Goal: Task Accomplishment & Management: Manage account settings

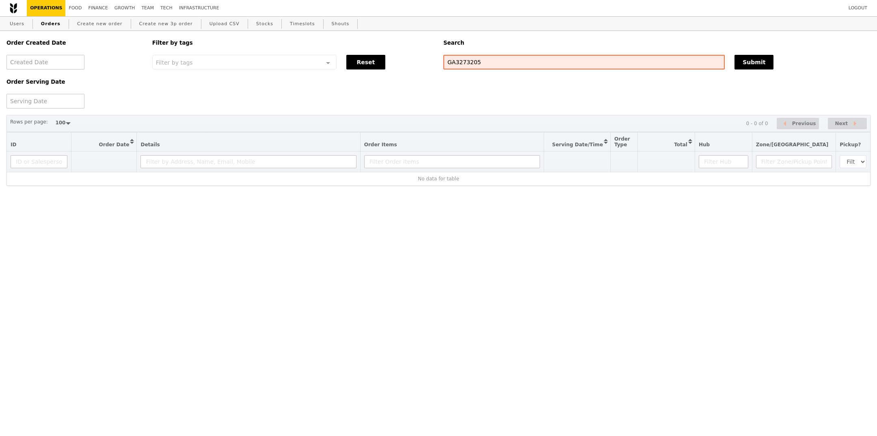
select select "100"
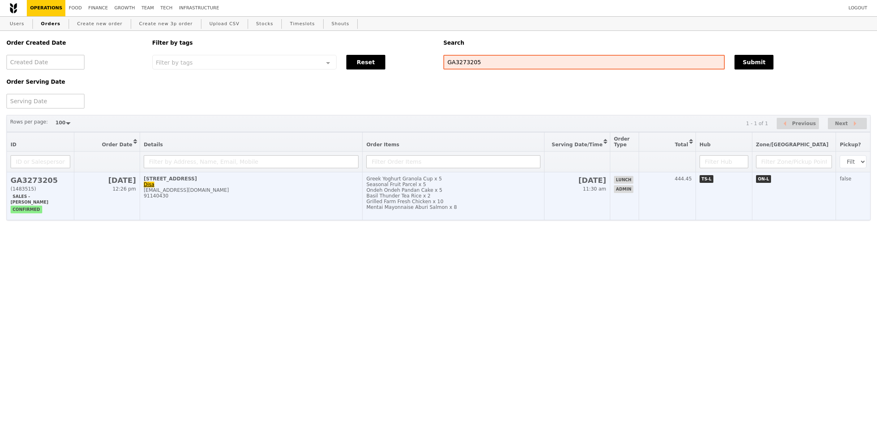
click at [398, 204] on div "Mentai Mayonnaise Aburi Salmon x 8" at bounding box center [453, 207] width 174 height 6
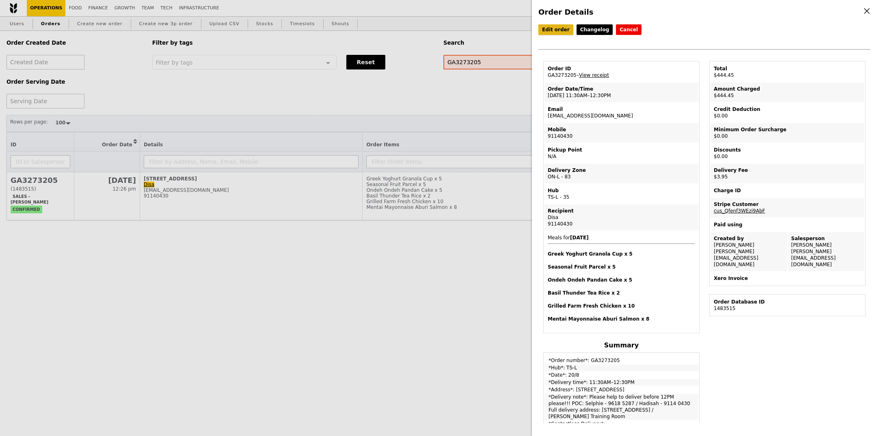
click at [552, 30] on link "Edit order" at bounding box center [555, 29] width 35 height 11
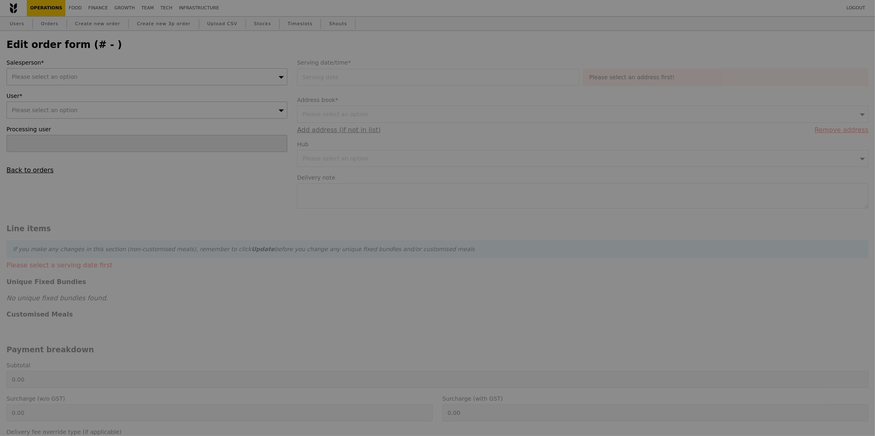
type input "[PERSON_NAME]"
type input "20 Aug 2025"
type textarea "Please help to deliver before 12PM please!!! POC: Selphie - 9618 5287 / Hadisah…"
type input "440.50"
type input "3.62"
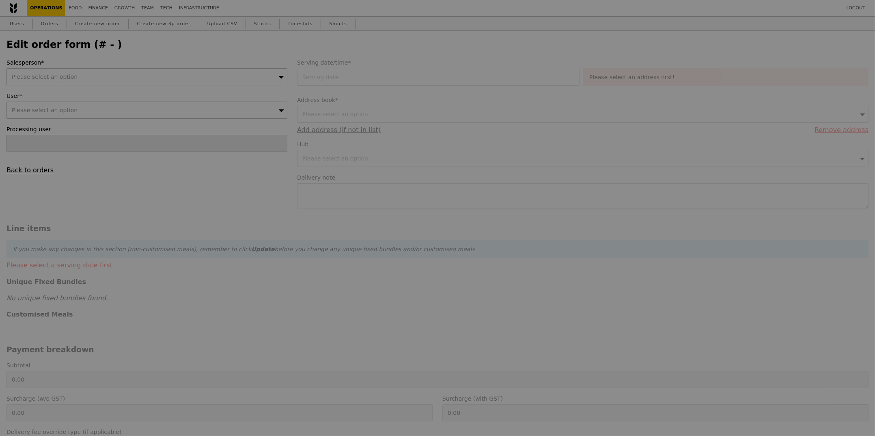
type input "3.95"
type input "444.45"
type input "Loading..."
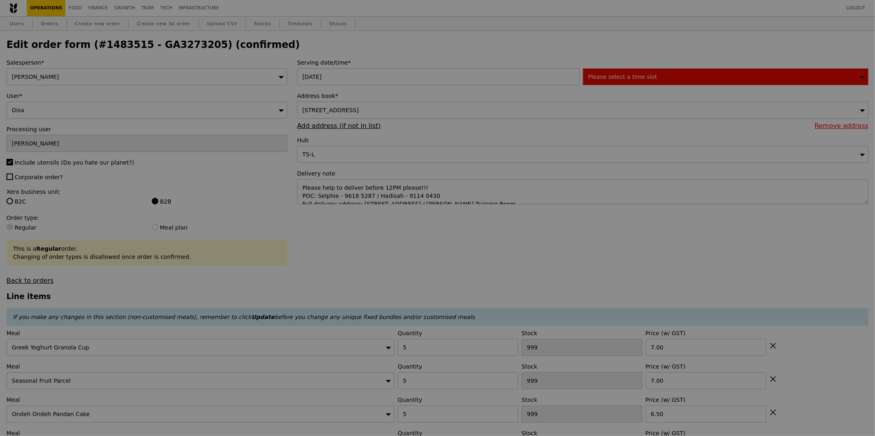
type input "467"
type input "495"
type input "490"
type input "477"
type input "444"
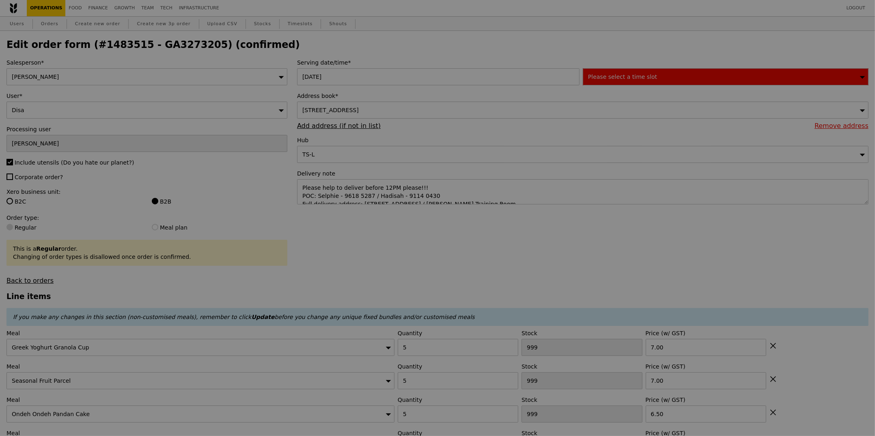
type input "457"
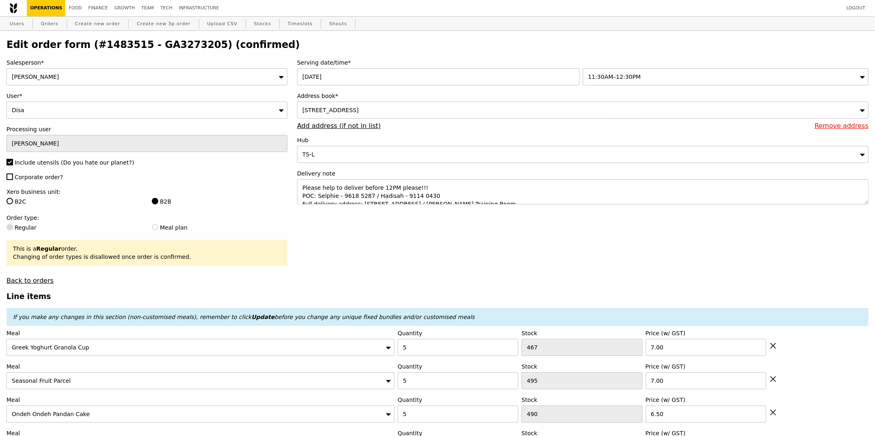
click at [668, 79] on div "11:30AM–12:30PM" at bounding box center [726, 76] width 286 height 17
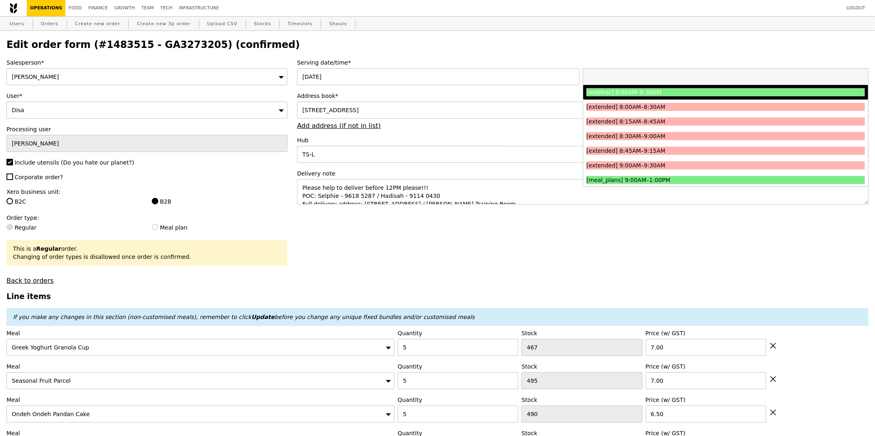
click at [737, 48] on h2 "Edit order form (#1483515 - GA3273205) (confirmed)" at bounding box center [437, 44] width 862 height 11
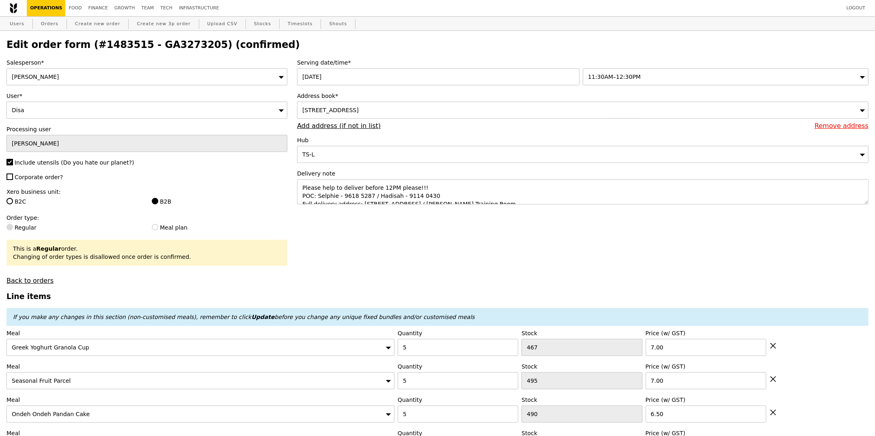
click at [695, 66] on label "Serving date/time*" at bounding box center [582, 62] width 571 height 8
click at [695, 69] on div "11:30AM–12:30PM" at bounding box center [726, 76] width 286 height 17
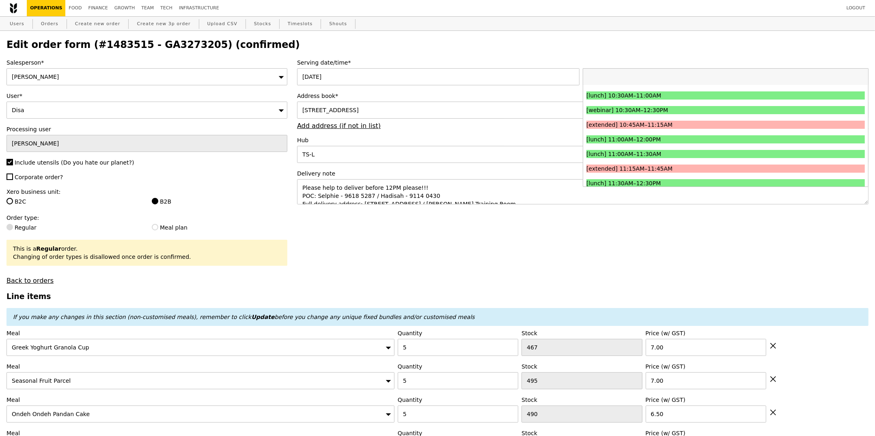
scroll to position [239, 0]
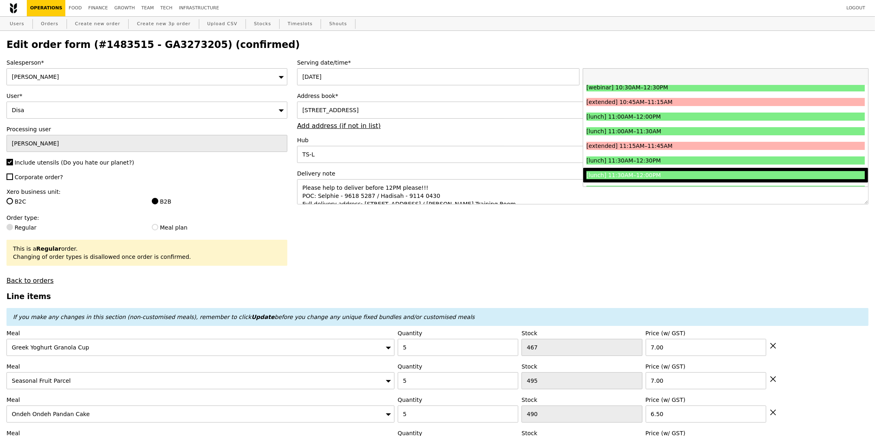
click at [657, 177] on div "[lunch] 11:30AM–12:00PM" at bounding box center [691, 175] width 209 height 8
type input "Loading..."
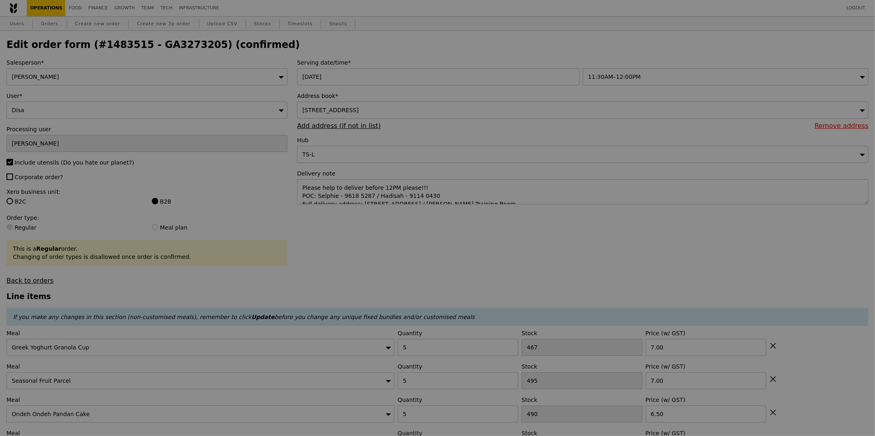
type input "0.00"
type input "3.95"
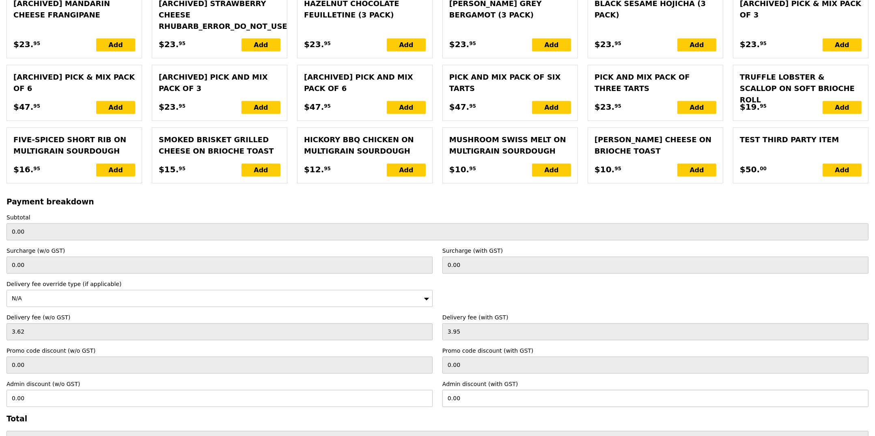
scroll to position [1836, 0]
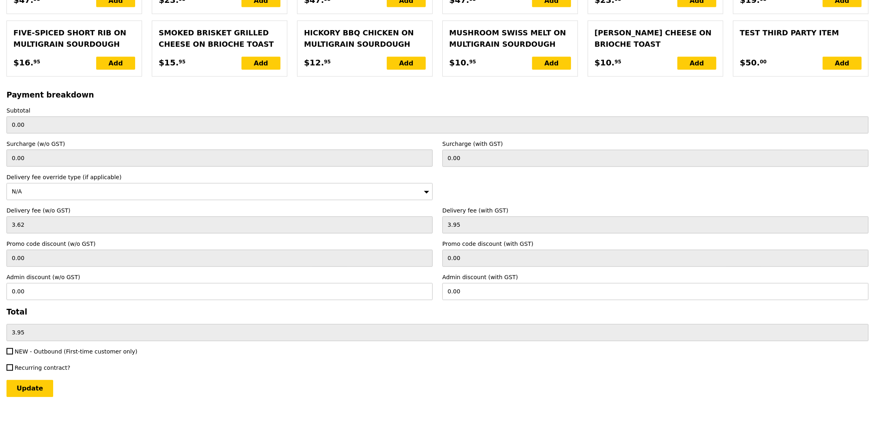
click at [53, 189] on div "N/A" at bounding box center [219, 191] width 426 height 17
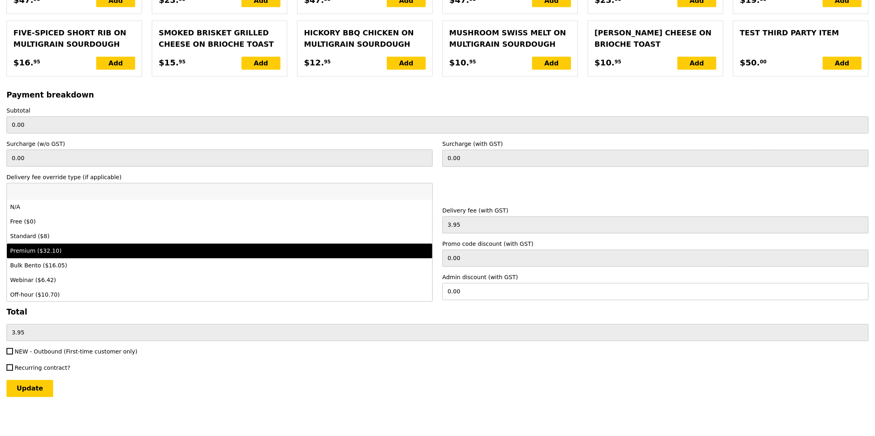
click at [46, 250] on div "Premium ($32.10)" at bounding box center [167, 250] width 314 height 8
type input "Loading..."
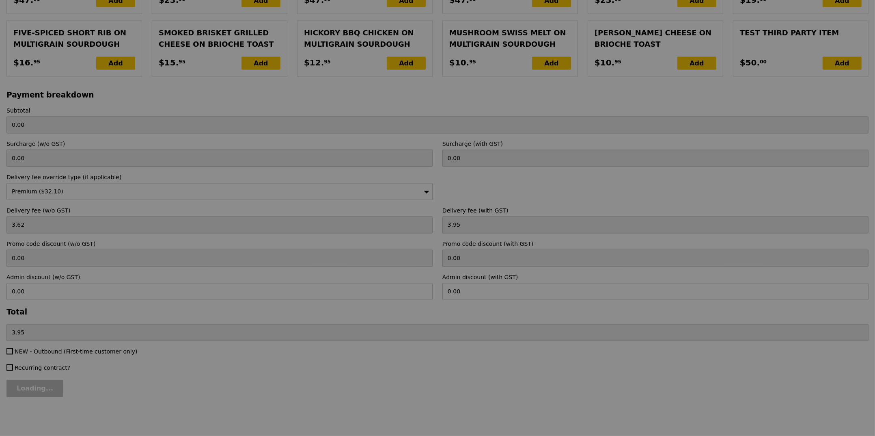
type input "29.45"
type input "32.10"
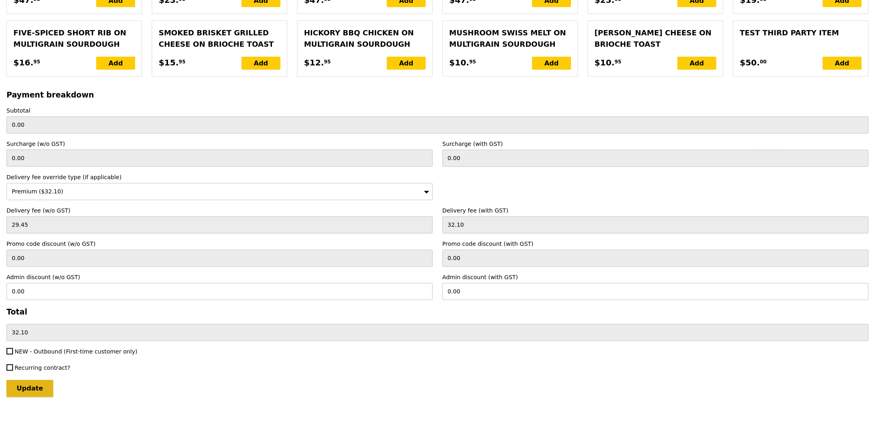
click at [38, 388] on input "Update" at bounding box center [29, 388] width 47 height 17
type input "Loading..."
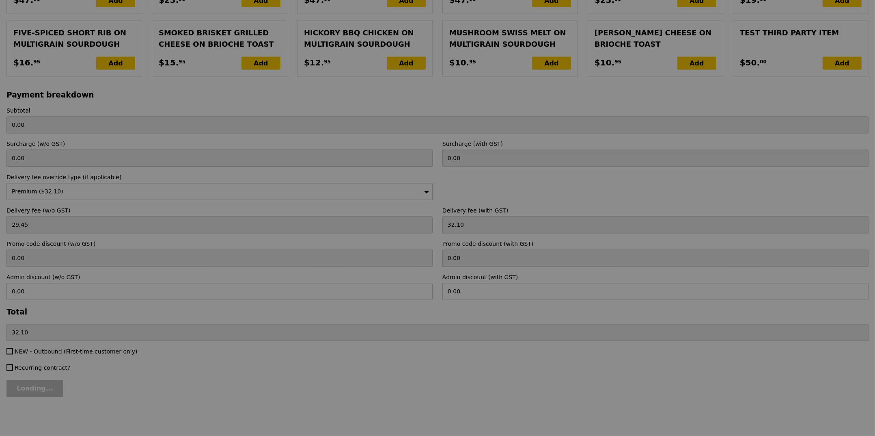
type input "440.50"
type input "472.60"
type input "Update"
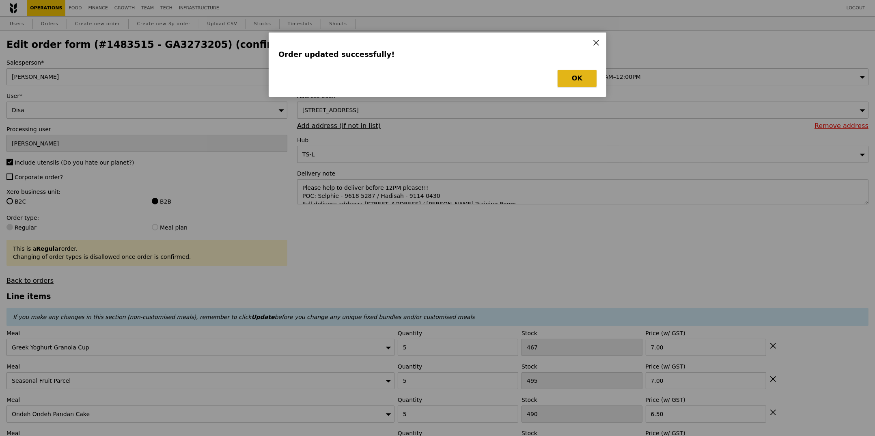
click at [576, 75] on button "OK" at bounding box center [577, 78] width 39 height 17
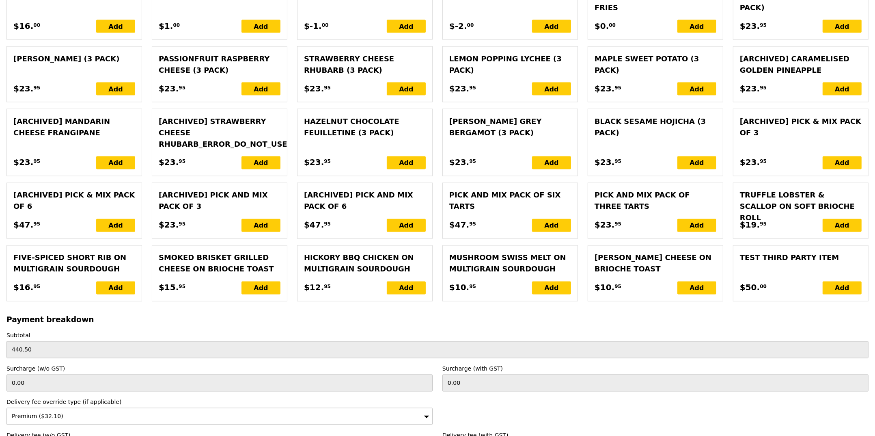
scroll to position [1836, 0]
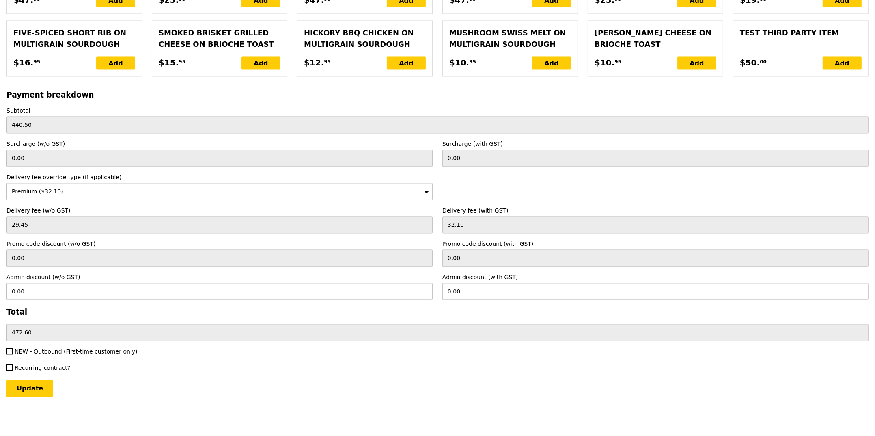
click at [364, 382] on div "Update" at bounding box center [437, 388] width 862 height 17
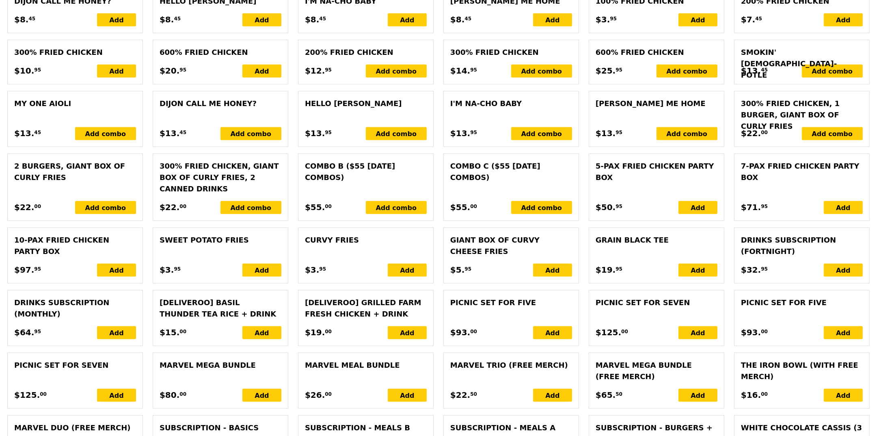
scroll to position [0, 0]
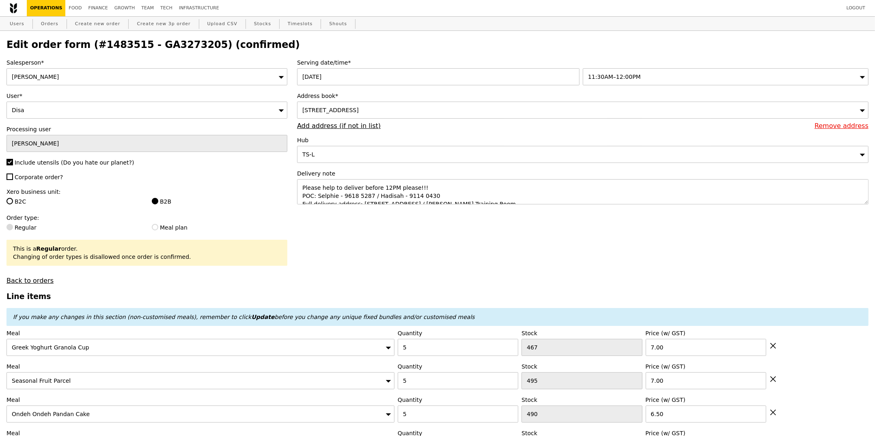
click at [160, 45] on h2 "Edit order form (#1483515 - GA3273205) (confirmed)" at bounding box center [437, 44] width 862 height 11
copy h2 "GA3273205"
click at [52, 26] on link "Orders" at bounding box center [50, 24] width 24 height 15
select select "100"
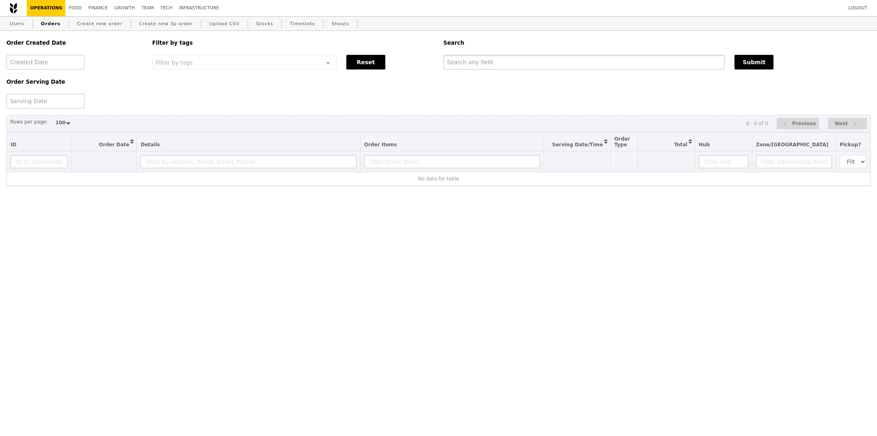
click at [634, 69] on input "text" at bounding box center [583, 62] width 281 height 15
paste input "GA3273205"
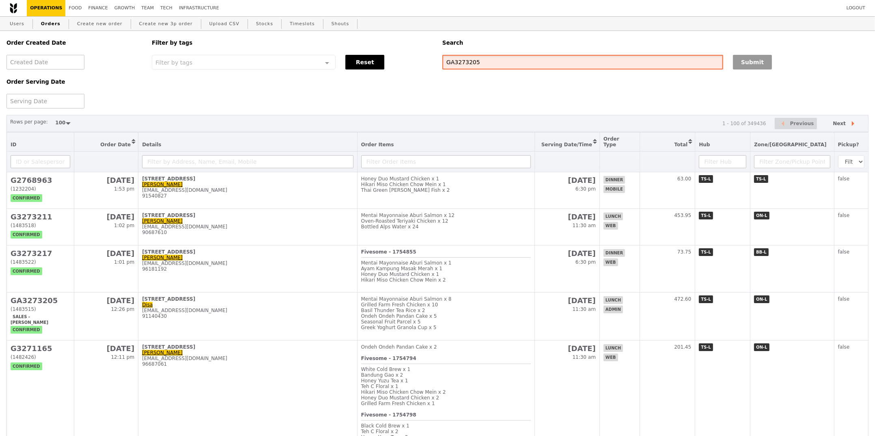
type input "GA3273205"
click at [735, 60] on button "Submit" at bounding box center [752, 62] width 39 height 15
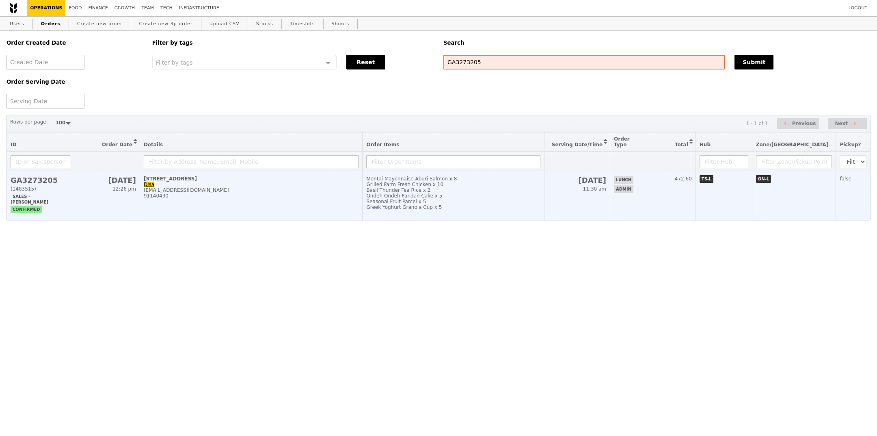
click at [501, 194] on div "Ondeh Ondeh Pandan Cake x 5" at bounding box center [453, 196] width 174 height 6
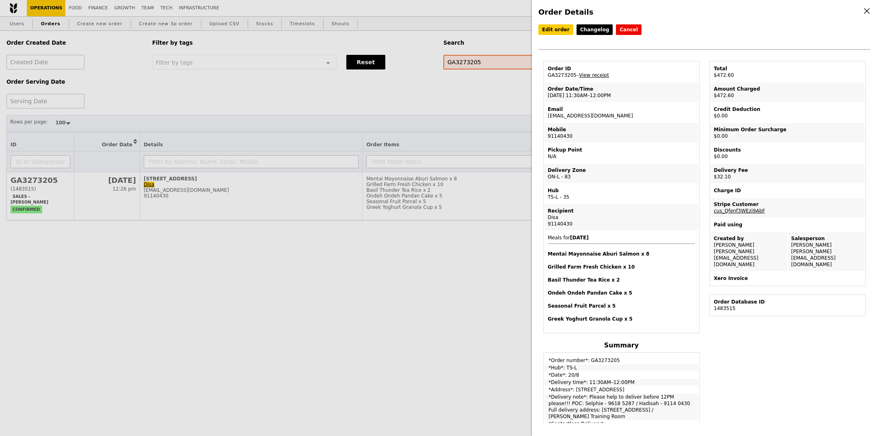
scroll to position [133, 0]
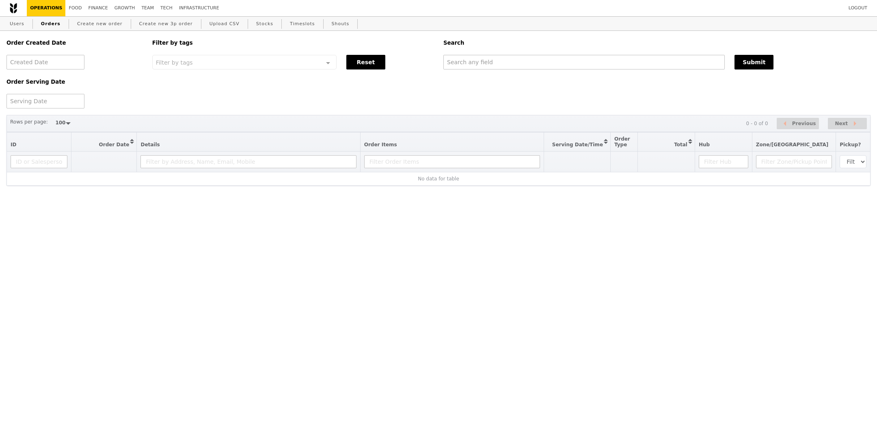
select select "100"
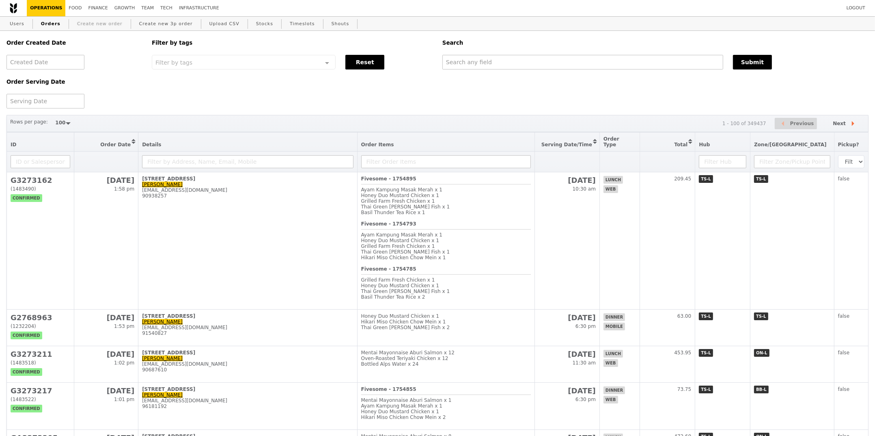
click at [88, 22] on link "Create new order" at bounding box center [100, 24] width 52 height 15
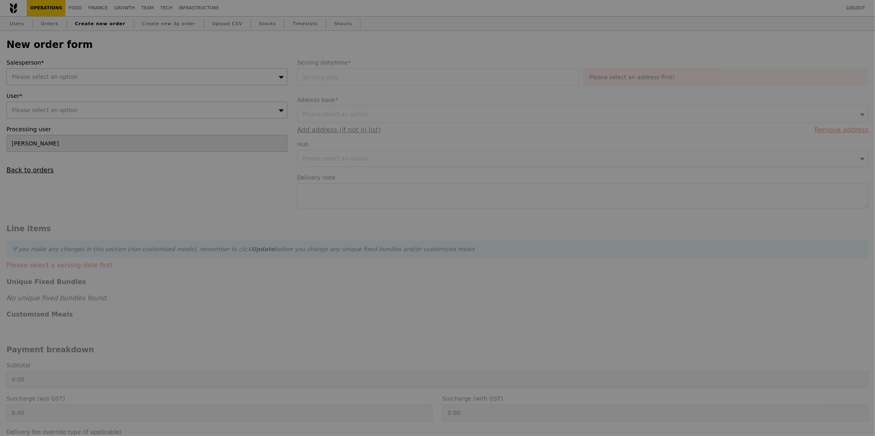
type input "Confirm"
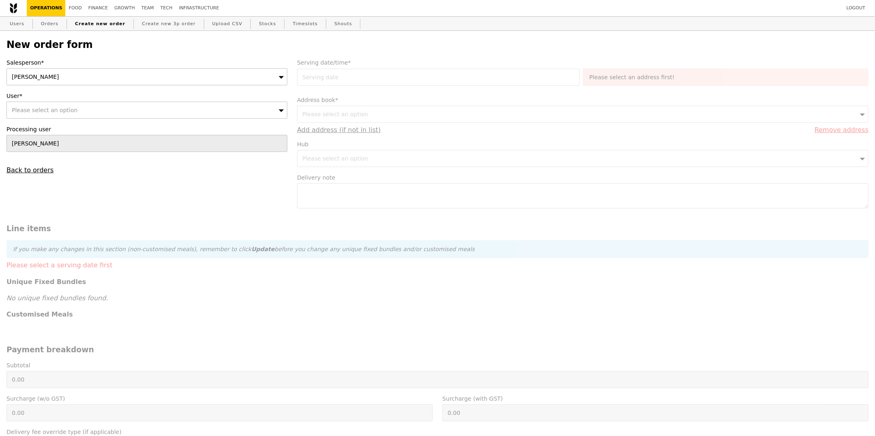
click at [97, 69] on div "[PERSON_NAME]" at bounding box center [146, 76] width 281 height 17
type input "joyce"
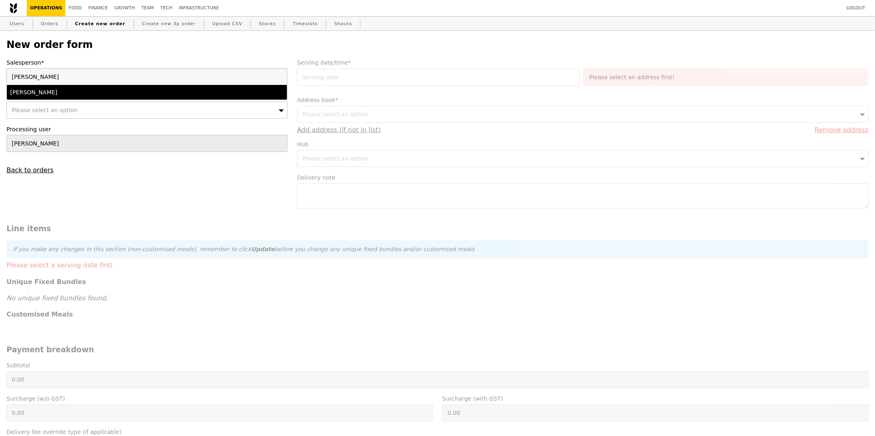
click at [76, 90] on div "Joyce" at bounding box center [112, 92] width 205 height 8
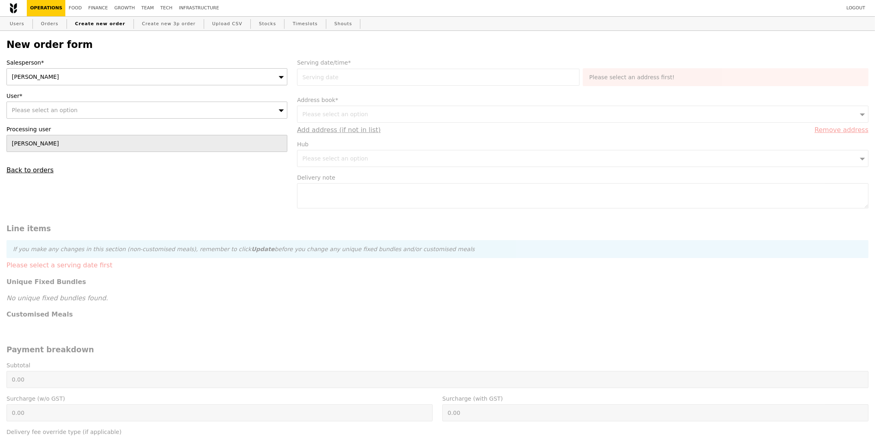
click at [70, 108] on span "Please select an option" at bounding box center [45, 110] width 66 height 6
type input "[EMAIL_ADDRESS][DOMAIN_NAME][DOMAIN_NAME]"
type input "Confirm"
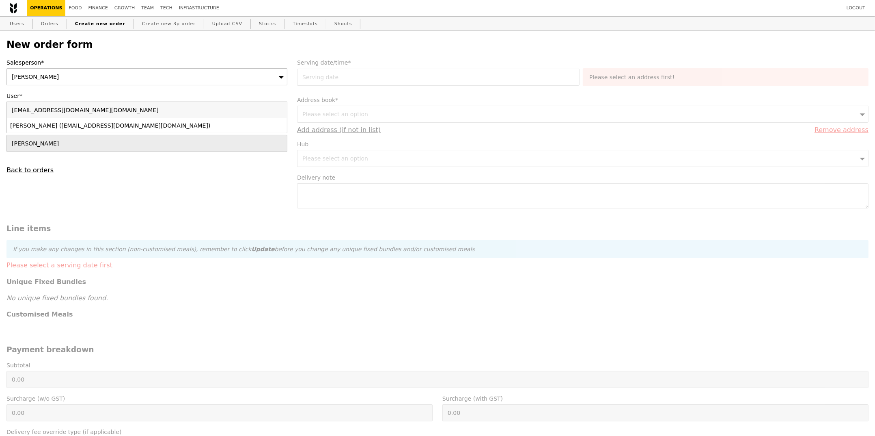
type input "[EMAIL_ADDRESS][DOMAIN_NAME][DOMAIN_NAME]"
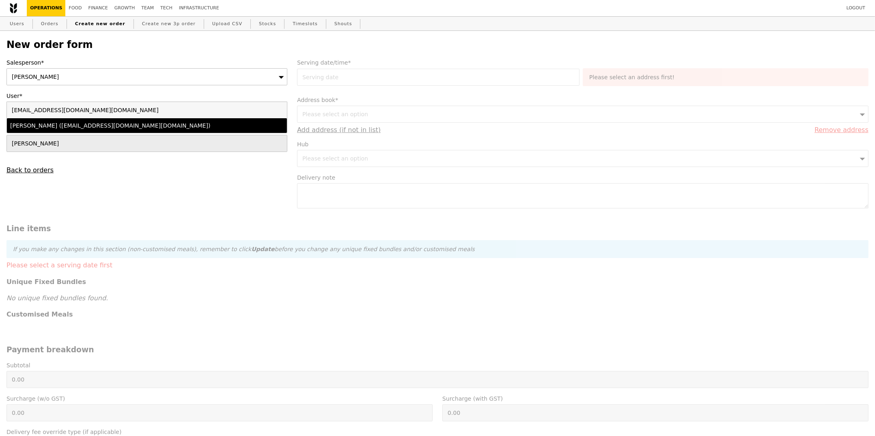
click at [67, 127] on div "Lo Ching Ting (lo_ching_ting_from.hr@iseas.edu.sg)" at bounding box center [112, 125] width 205 height 8
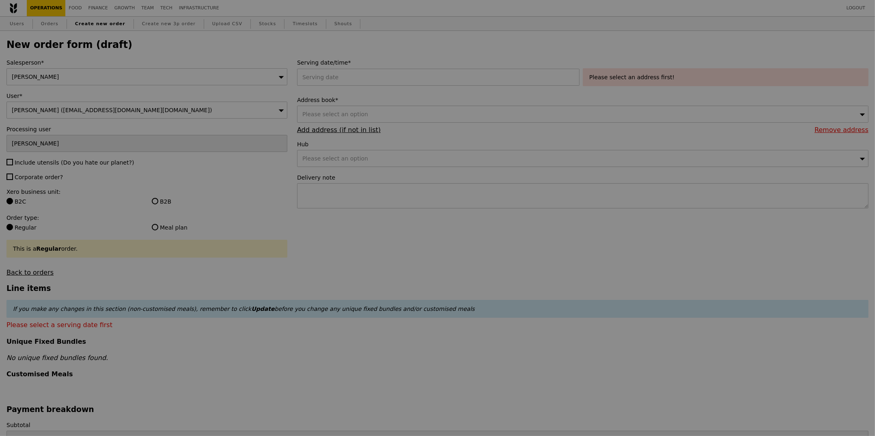
type input "Confirm"
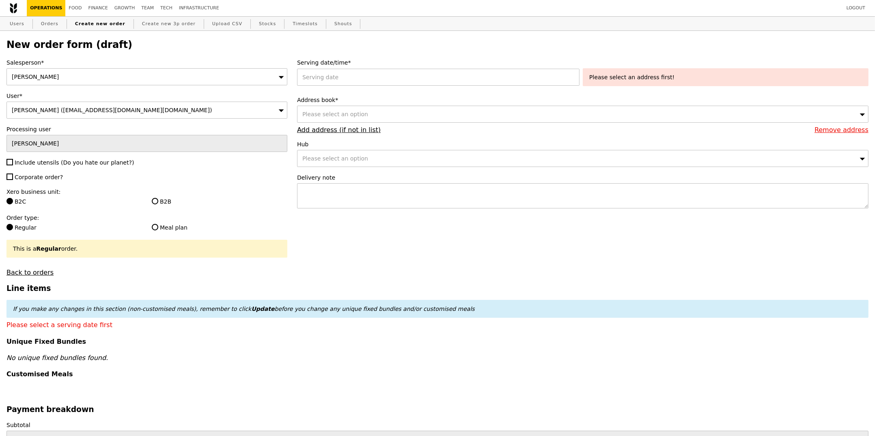
click at [64, 166] on label "Include utensils (Do you hate our planet?)" at bounding box center [146, 162] width 281 height 8
click at [13, 165] on input "Include utensils (Do you hate our planet?)" at bounding box center [9, 162] width 6 height 6
checkbox input "true"
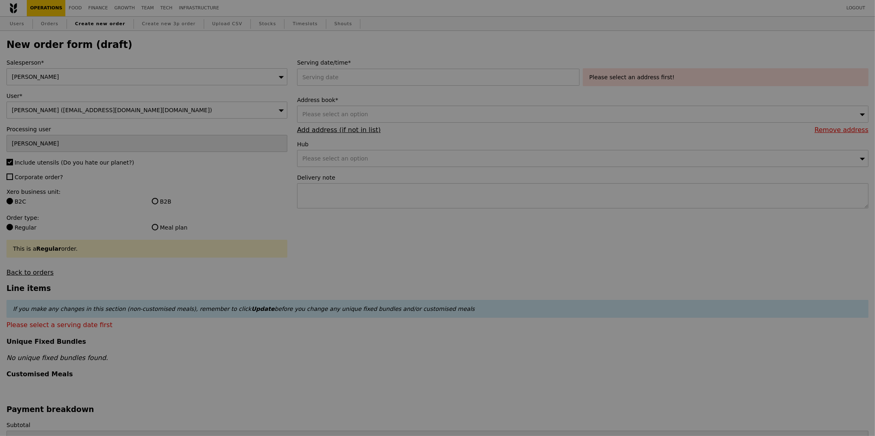
type input "Confirm"
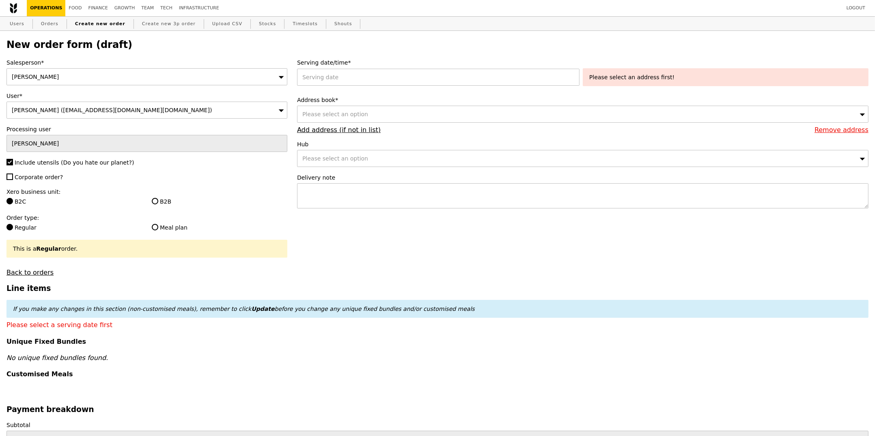
click at [54, 180] on span "Corporate order?" at bounding box center [39, 177] width 48 height 6
click at [13, 180] on input "Corporate order?" at bounding box center [9, 176] width 6 height 6
checkbox input "true"
click at [175, 207] on div "B2B" at bounding box center [219, 202] width 145 height 10
click at [169, 206] on div "B2B" at bounding box center [219, 202] width 145 height 10
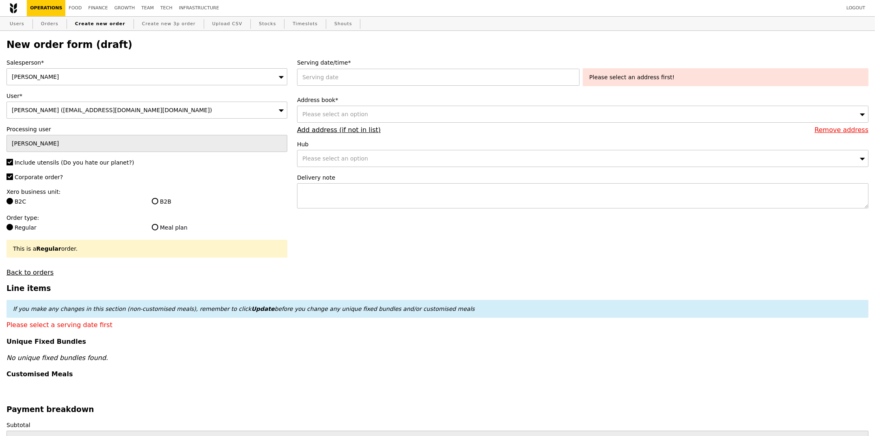
click at [168, 204] on label "B2B" at bounding box center [220, 201] width 136 height 8
click at [158, 204] on input "B2B" at bounding box center [155, 201] width 6 height 6
radio input "true"
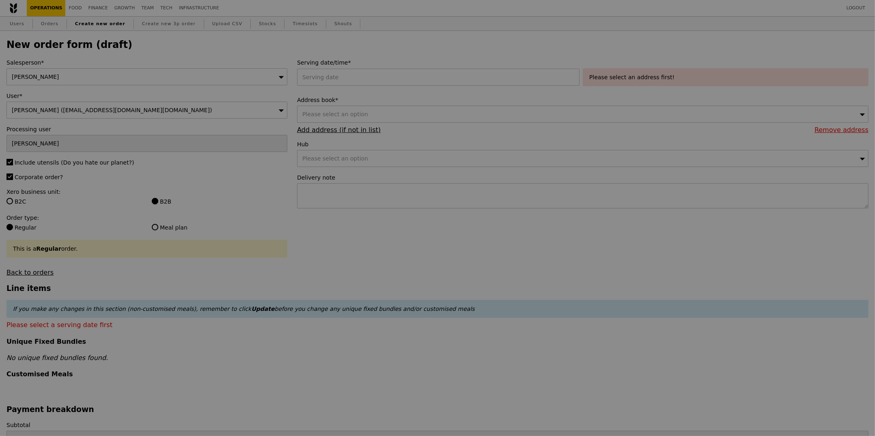
type input "Confirm"
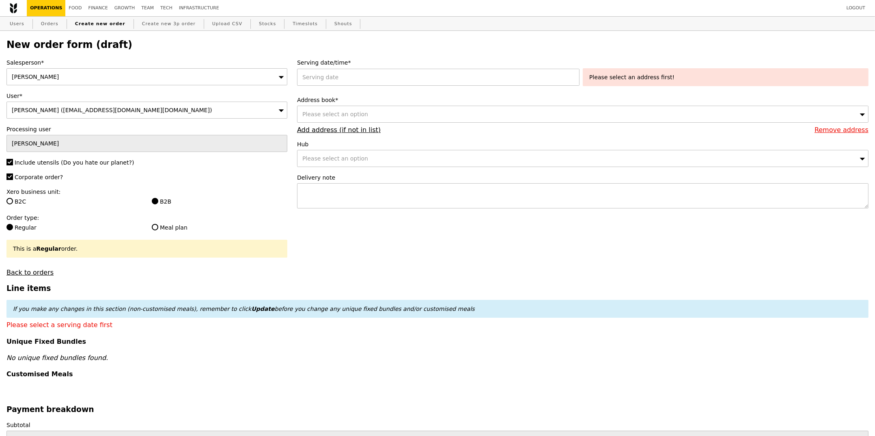
click at [399, 64] on label "Serving date/time*" at bounding box center [582, 62] width 571 height 8
click at [399, 70] on div at bounding box center [440, 77] width 286 height 17
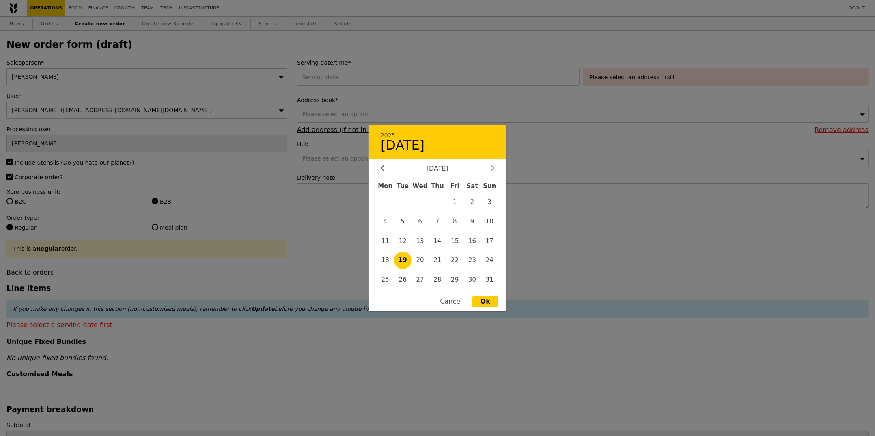
click at [490, 170] on div at bounding box center [492, 169] width 7 height 8
click at [407, 203] on span "2" at bounding box center [402, 201] width 17 height 17
type input "02 Sep 2025"
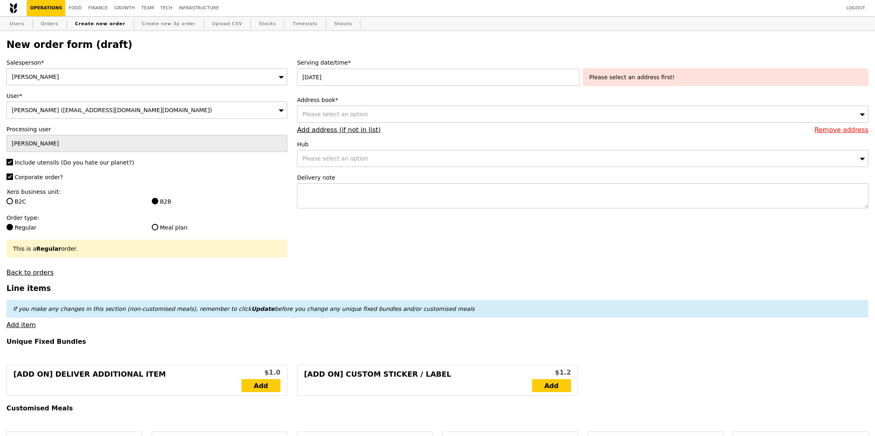
click at [436, 110] on div "Please select an option" at bounding box center [582, 114] width 571 height 17
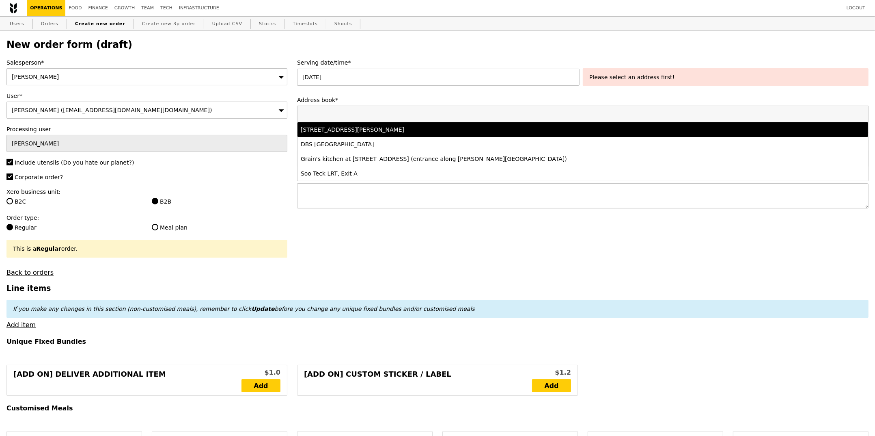
click at [428, 130] on div "30 Heng Mui Keng Terrace, #-, Singapore 119614" at bounding box center [512, 129] width 423 height 8
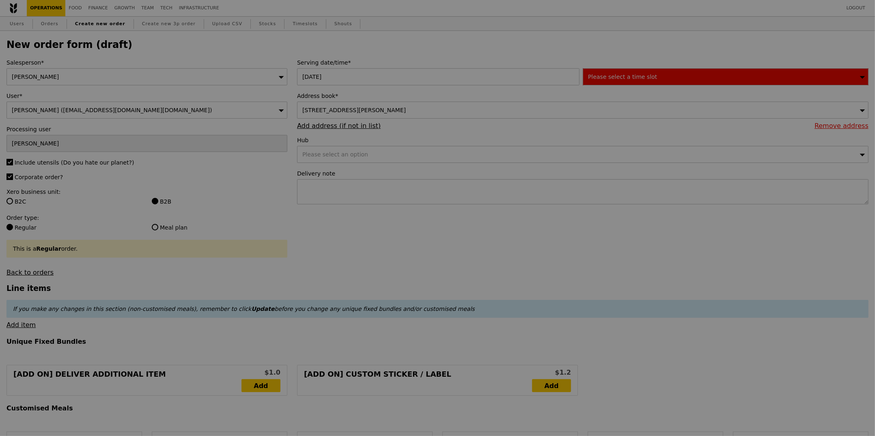
type input "Confirm"
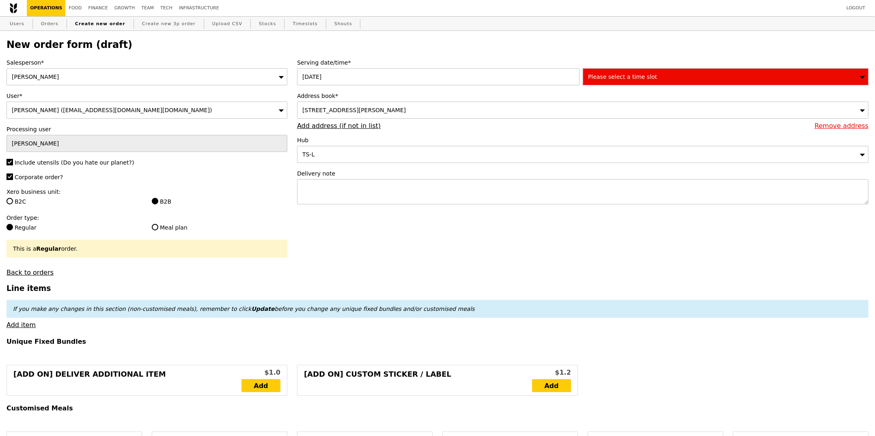
click at [700, 72] on div "Please select a time slot" at bounding box center [726, 76] width 286 height 17
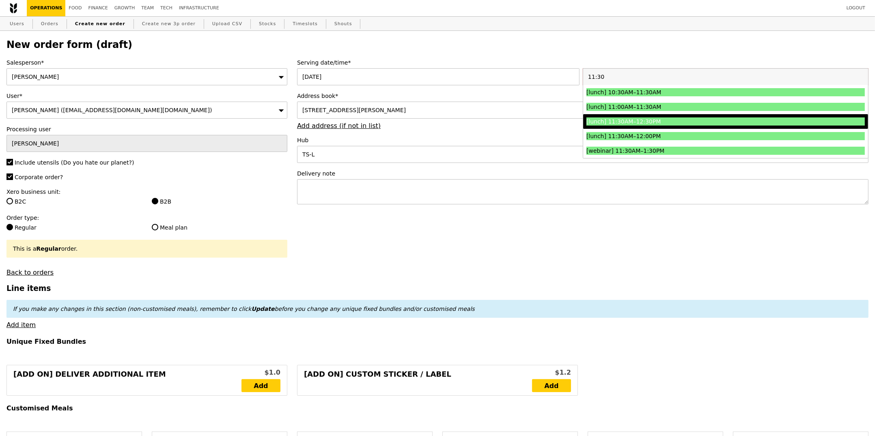
type input "11:30"
click at [678, 128] on li "[lunch] 11:30AM–12:30PM" at bounding box center [725, 121] width 285 height 15
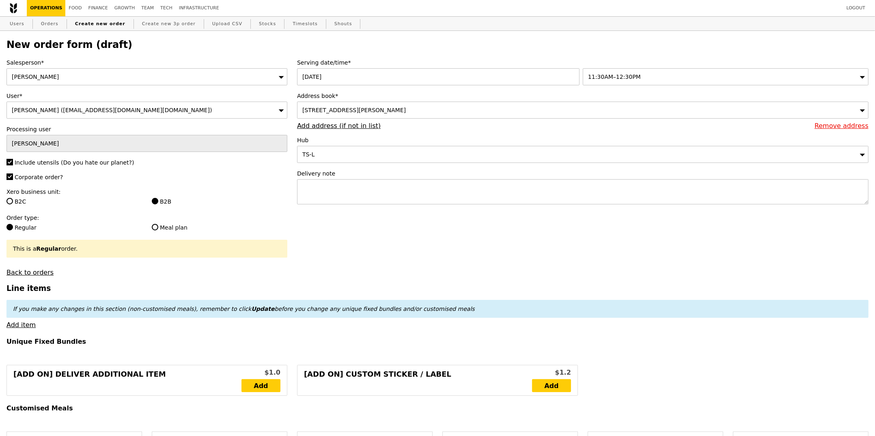
type input "Confirm"
click at [395, 194] on textarea at bounding box center [582, 191] width 571 height 25
paste textarea "Call Justin Thio - 8497 7482"
type textarea "Call Justin Thio - 8497 7482"
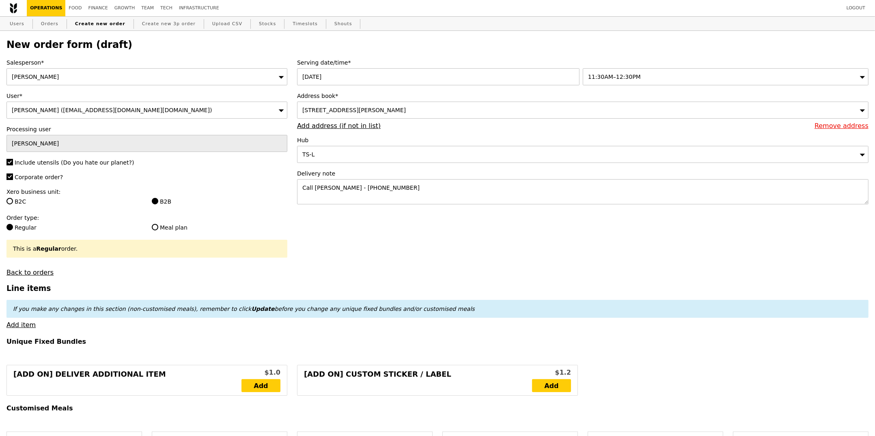
type input "Confirm"
click at [26, 325] on link "Add item" at bounding box center [20, 325] width 29 height 8
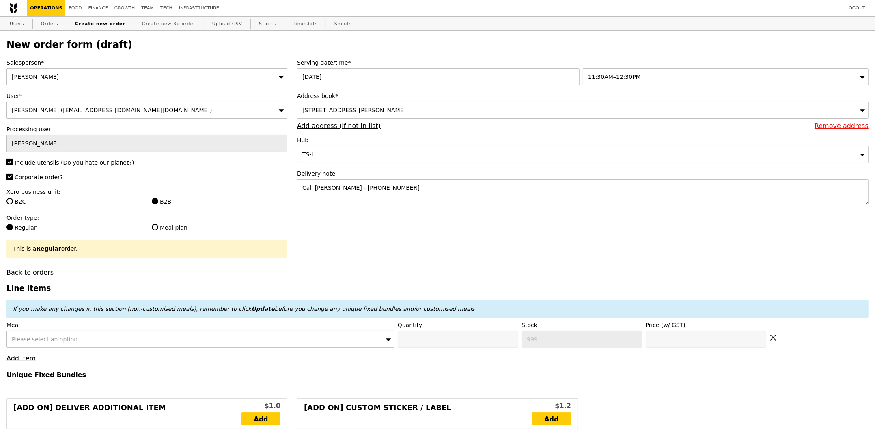
click at [66, 342] on span "Please select an option" at bounding box center [45, 339] width 66 height 6
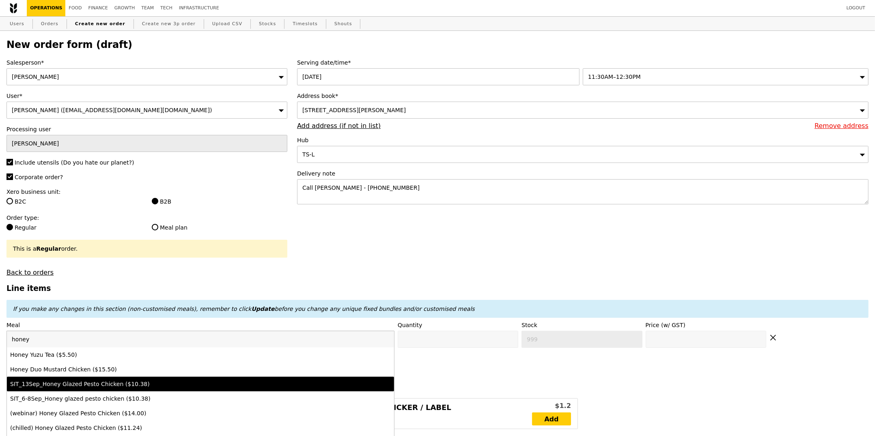
type input "honey"
click at [73, 369] on div "Honey Duo Mustard Chicken ($15.50)" at bounding box center [152, 369] width 285 height 8
type input "Confirm anyway"
type input "0"
type input "500"
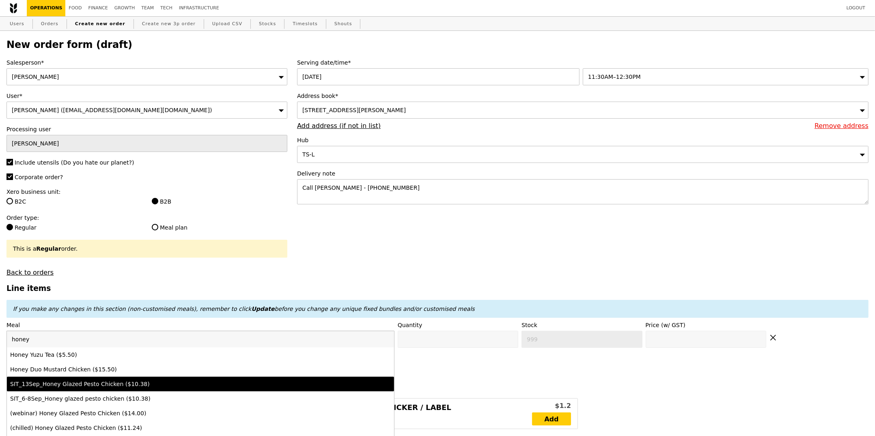
type input "15.5"
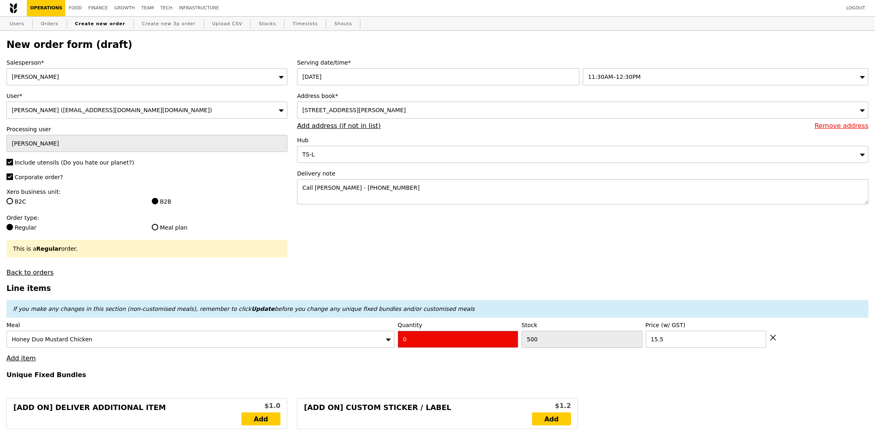
click at [431, 339] on input "0" at bounding box center [458, 338] width 121 height 17
type input "Confirm"
type input "3"
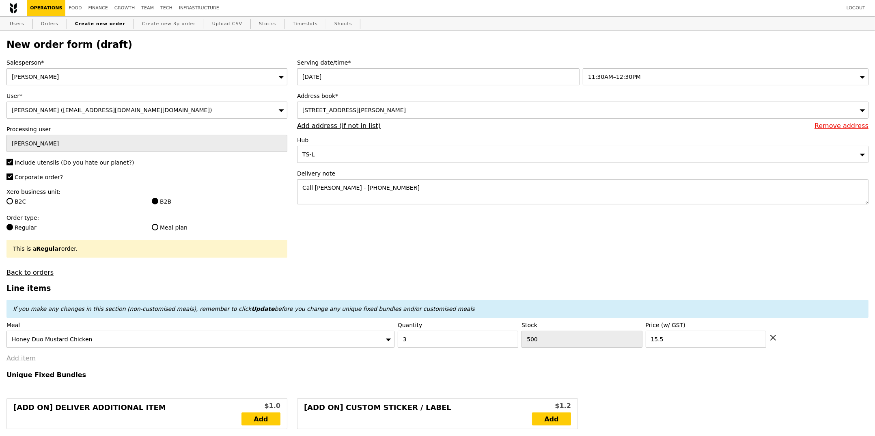
click at [26, 359] on link "Add item" at bounding box center [20, 358] width 29 height 8
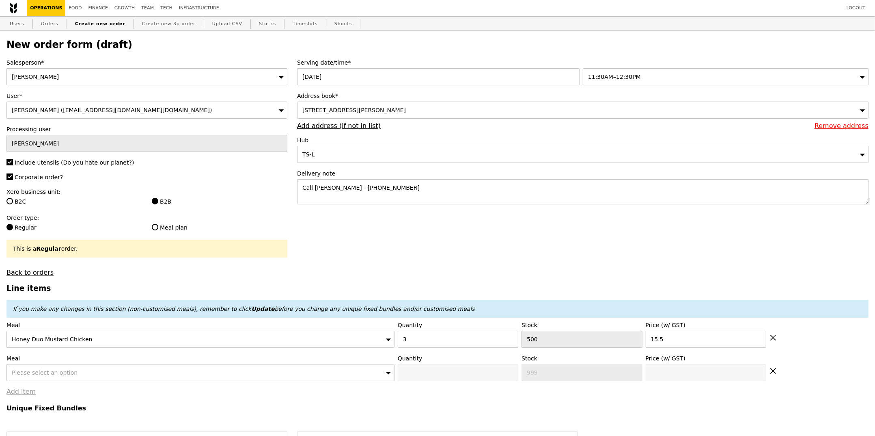
type input "Loading..."
type input "46.50"
type input "12.16"
type input "13.25"
type input "59.75"
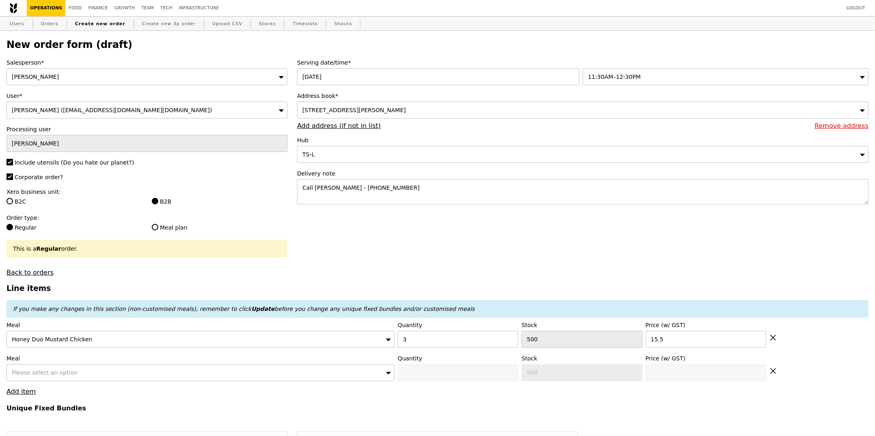
type input "Confirm"
click at [66, 363] on div "Meal Please select an option" at bounding box center [200, 367] width 388 height 27
click at [65, 369] on span "Please select an option" at bounding box center [45, 372] width 66 height 6
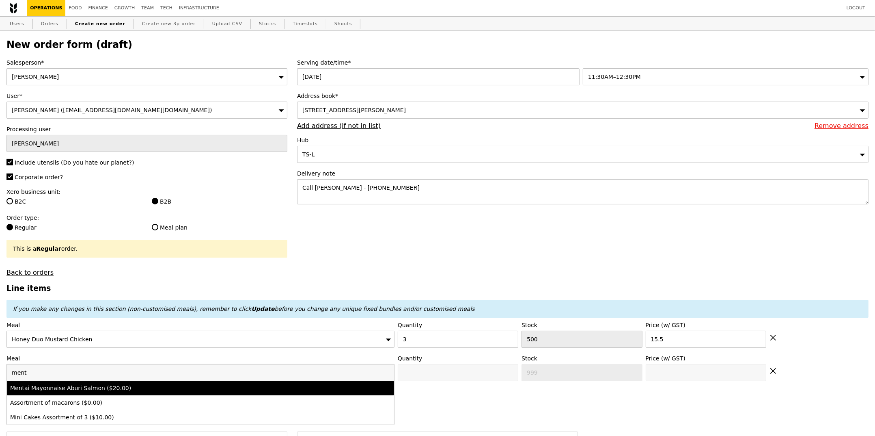
type input "ment"
click at [103, 393] on li "Mentai Mayonnaise Aburi Salmon ($20.00)" at bounding box center [200, 387] width 387 height 15
type input "Confirm anyway"
type input "0"
type input "500"
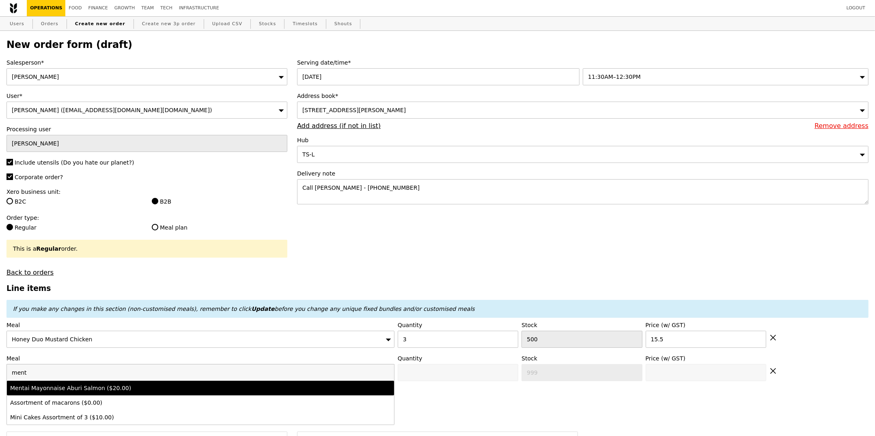
type input "20.0"
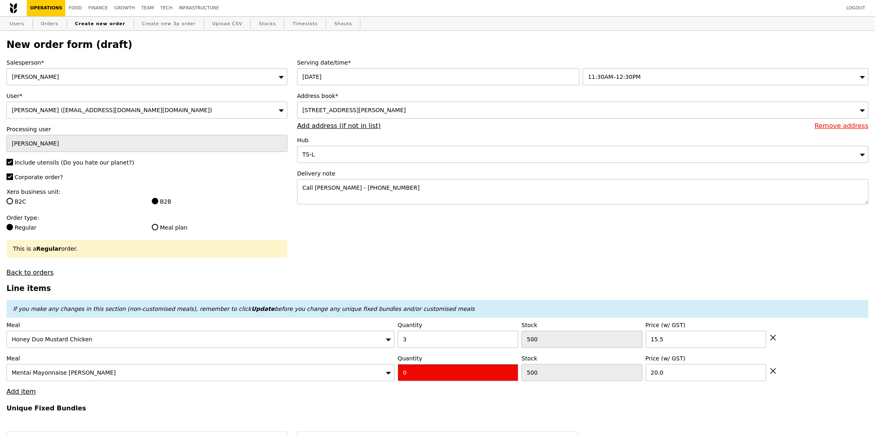
click at [444, 376] on input "0" at bounding box center [458, 372] width 121 height 17
type input "Confirm"
type input "3"
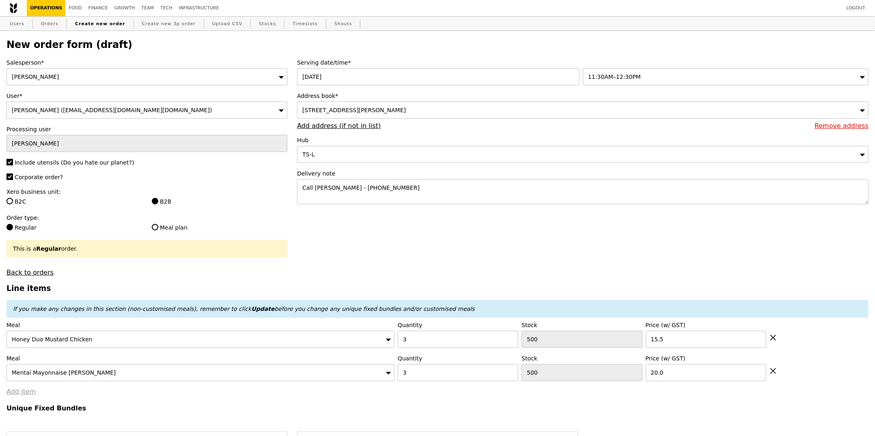
click at [18, 389] on link "Add item" at bounding box center [20, 391] width 29 height 8
type input "Loading..."
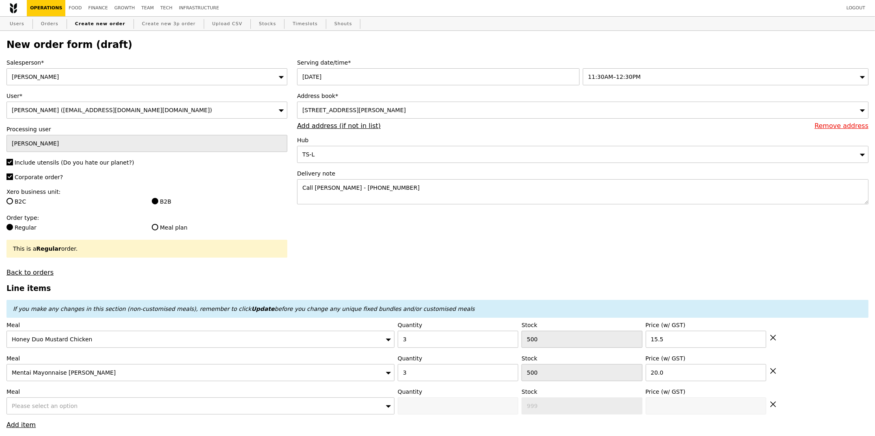
type input "106.50"
type input "6.65"
type input "7.25"
type input "113.75"
click at [27, 407] on span "Please select an option" at bounding box center [45, 405] width 66 height 6
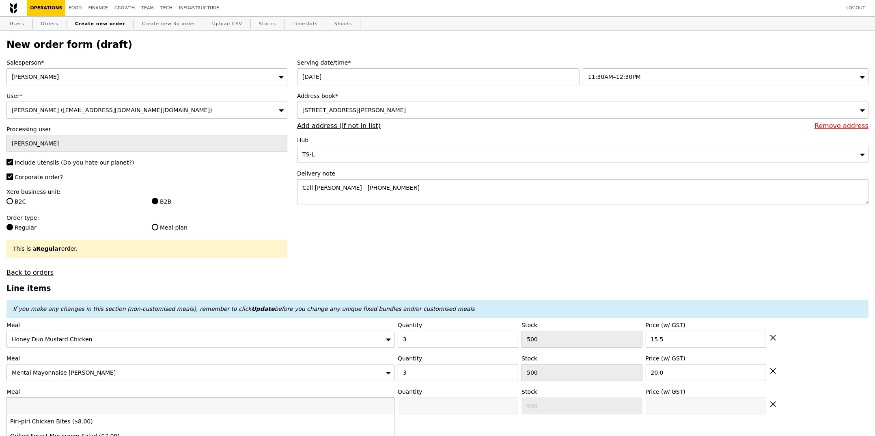
type input "Confirm"
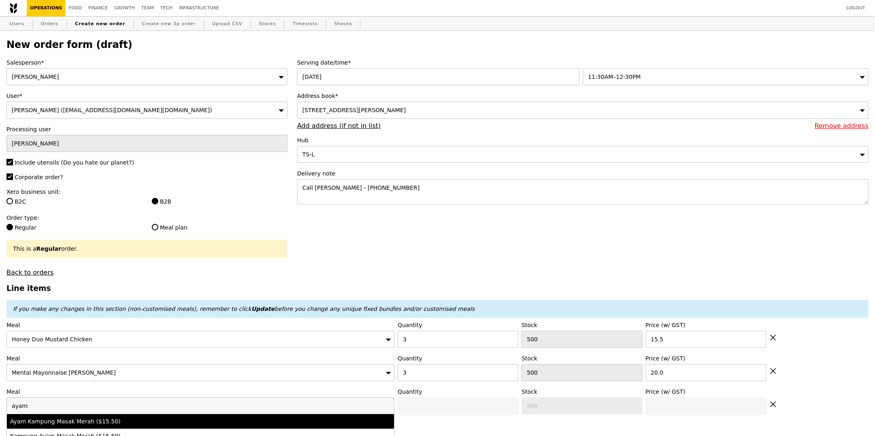
type input "ayam"
click at [77, 423] on div "Ayam Kampung Masak Merah ($15.50)" at bounding box center [152, 421] width 285 height 8
type input "Confirm anyway"
type input "0"
type input "500"
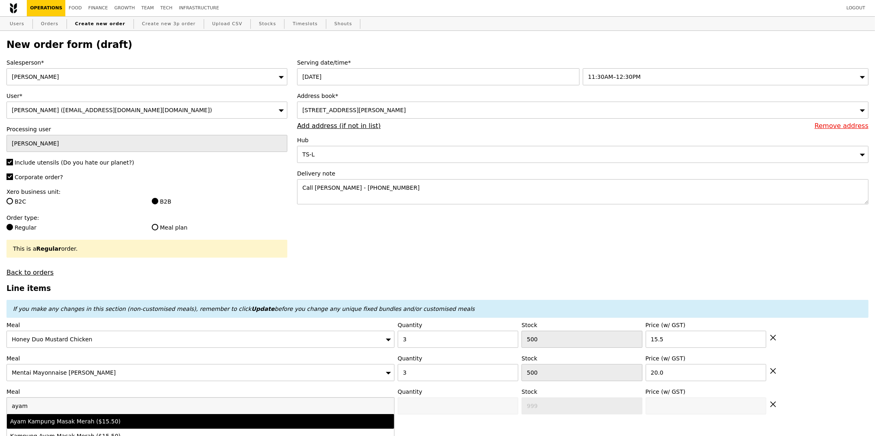
type input "15.5"
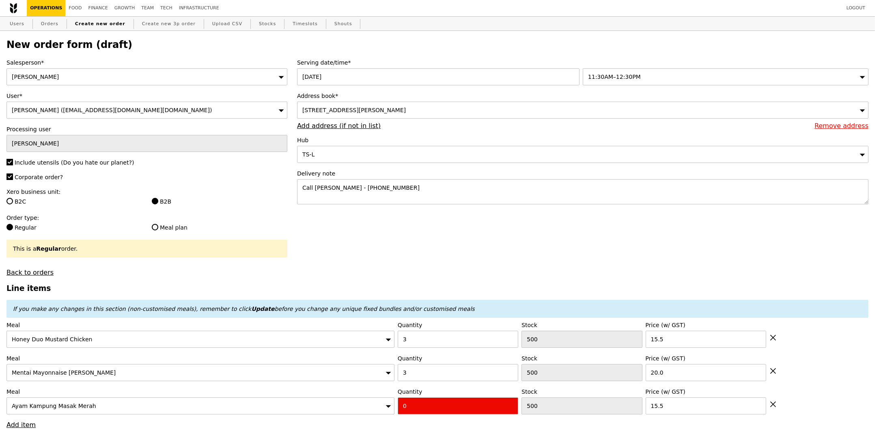
click at [443, 412] on input "0" at bounding box center [458, 405] width 121 height 17
type input "Confirm"
type input "3"
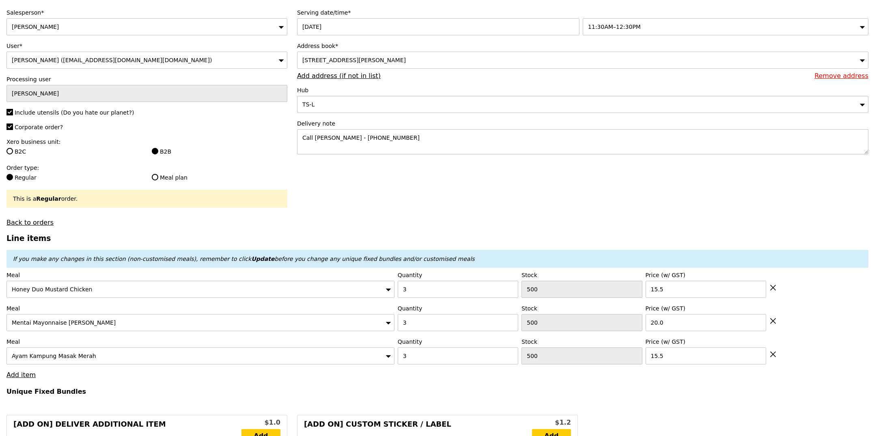
scroll to position [54, 0]
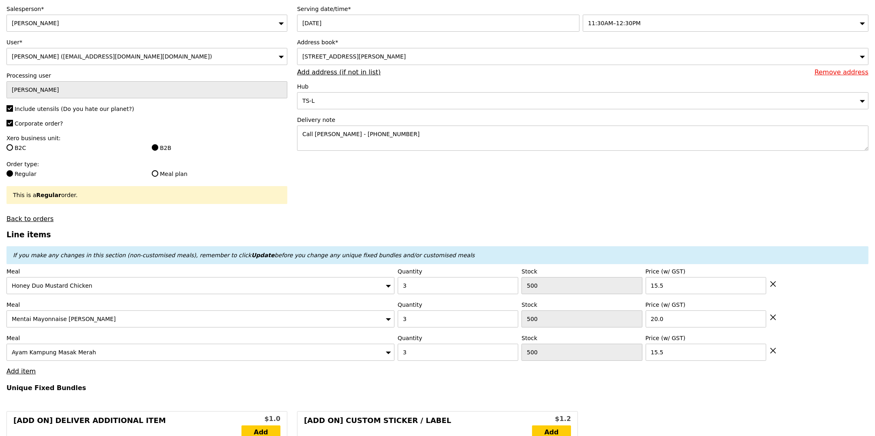
type input "Loading..."
type input "153.00"
type input "3.62"
type input "3.95"
type input "156.95"
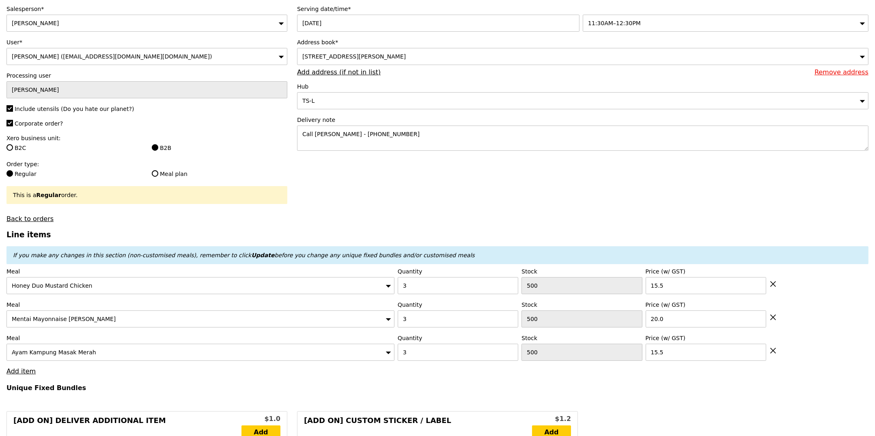
click at [27, 375] on link "Add item" at bounding box center [20, 371] width 29 height 8
type input "Confirm"
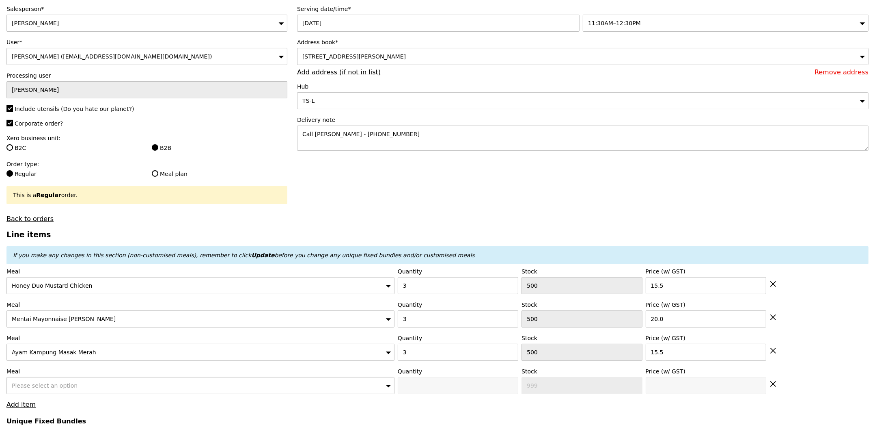
click at [82, 389] on div "Please select an option" at bounding box center [200, 385] width 388 height 17
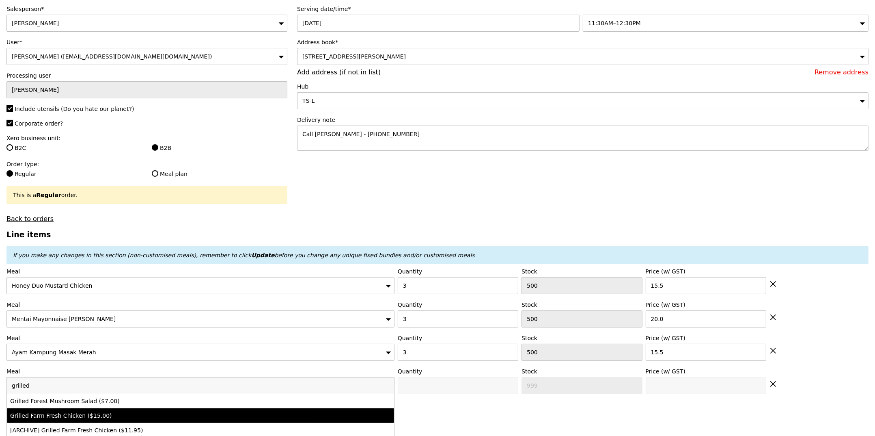
type input "grilled"
click at [107, 413] on div "Grilled Farm Fresh Chicken ($15.00)" at bounding box center [152, 415] width 285 height 8
type input "Confirm anyway"
type input "0"
type input "500"
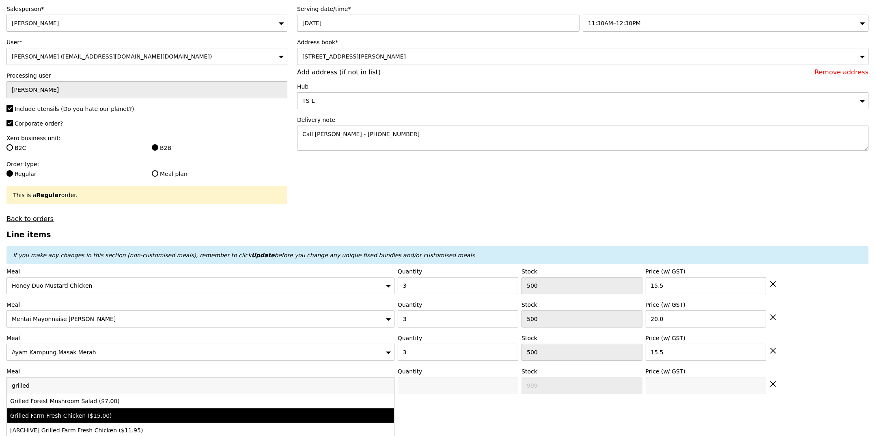
type input "15.0"
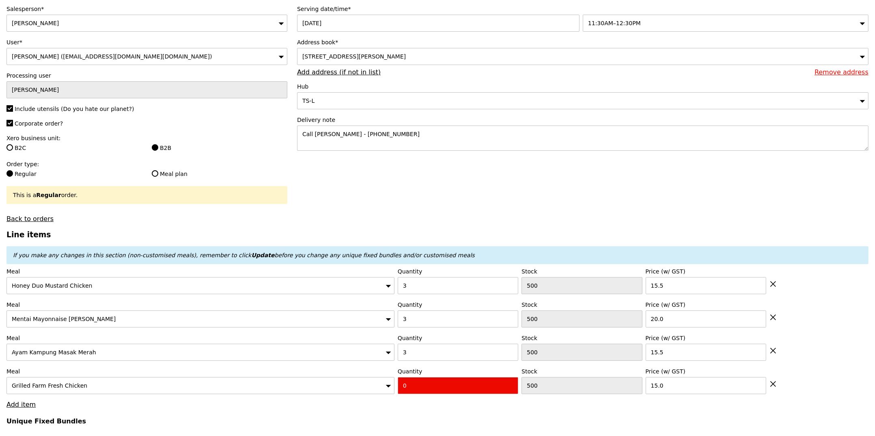
click at [445, 394] on input "0" at bounding box center [458, 385] width 121 height 17
click at [445, 393] on input "0" at bounding box center [458, 385] width 121 height 17
type input "Confirm"
type input "04"
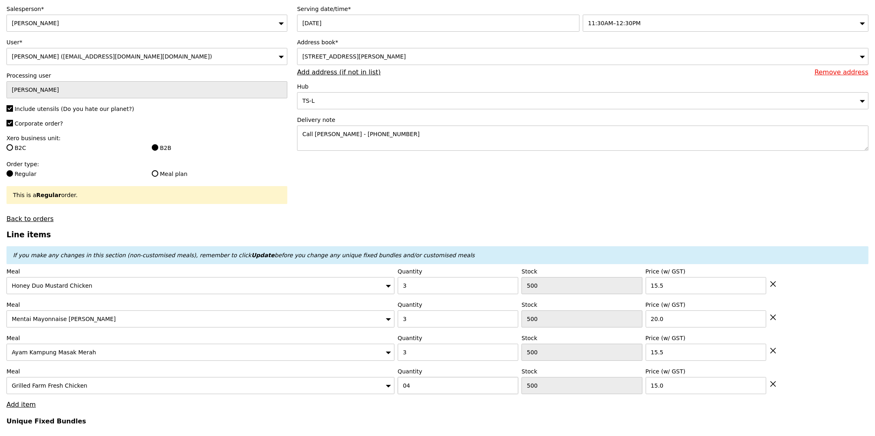
type input "Loading..."
click at [438, 392] on input "04" at bounding box center [458, 385] width 121 height 17
click at [439, 390] on input "04" at bounding box center [458, 385] width 121 height 17
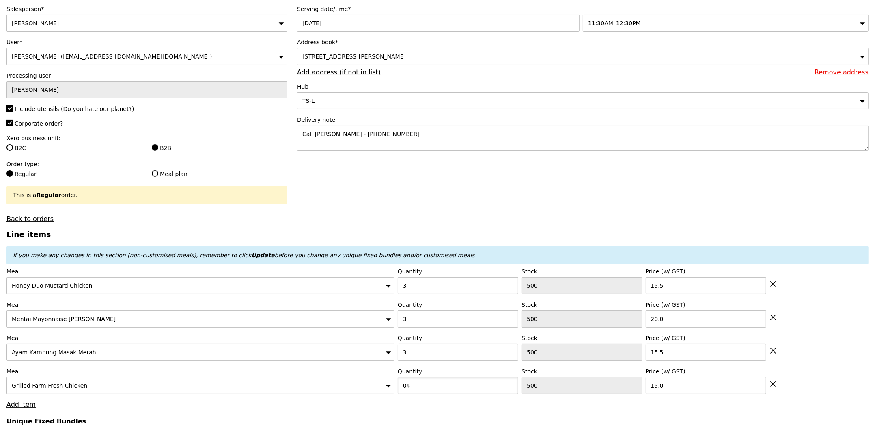
type input "213.00"
type input "216.95"
type input "4"
type input "Confirm"
type input "4"
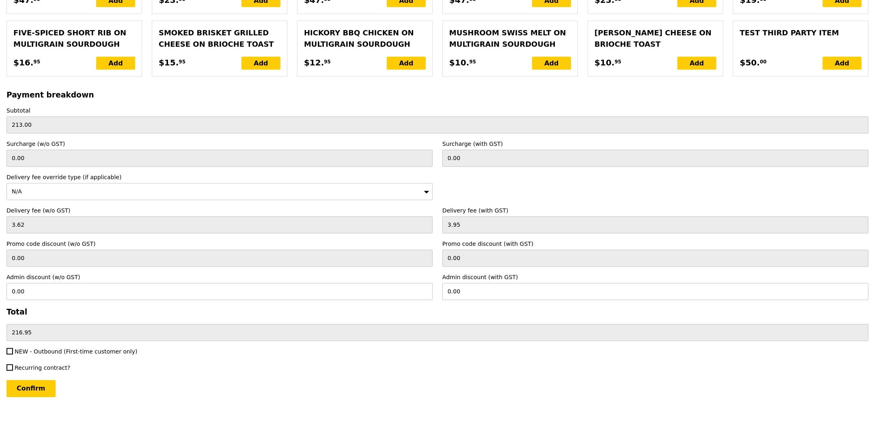
scroll to position [1761, 0]
click at [39, 396] on input "Confirm" at bounding box center [30, 388] width 49 height 17
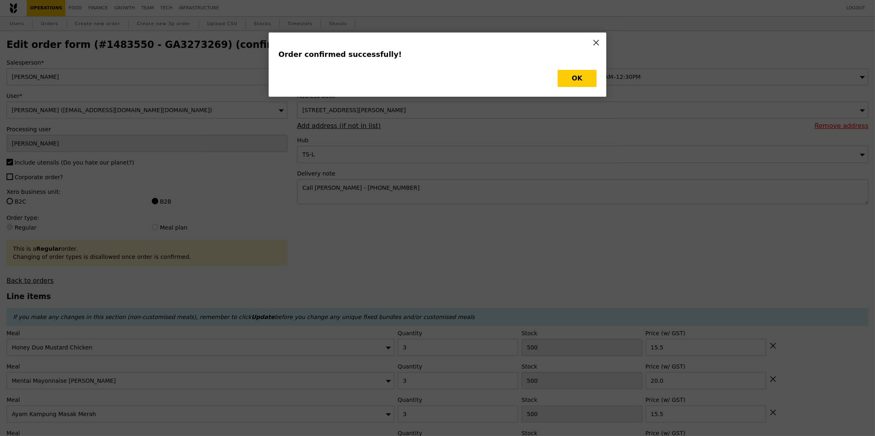
type input "Loading..."
checkbox input "false"
type input "4"
type input "15.00"
type input "15.50"
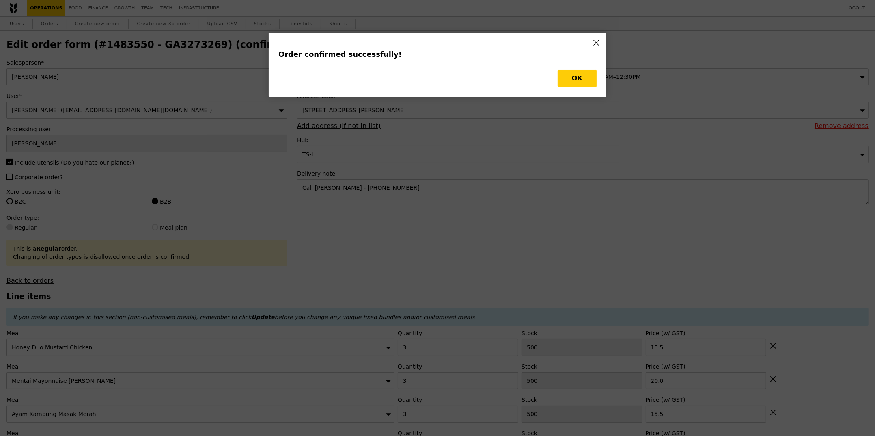
type input "20.00"
type input "3"
type input "15.50"
type input "Update"
type input "496"
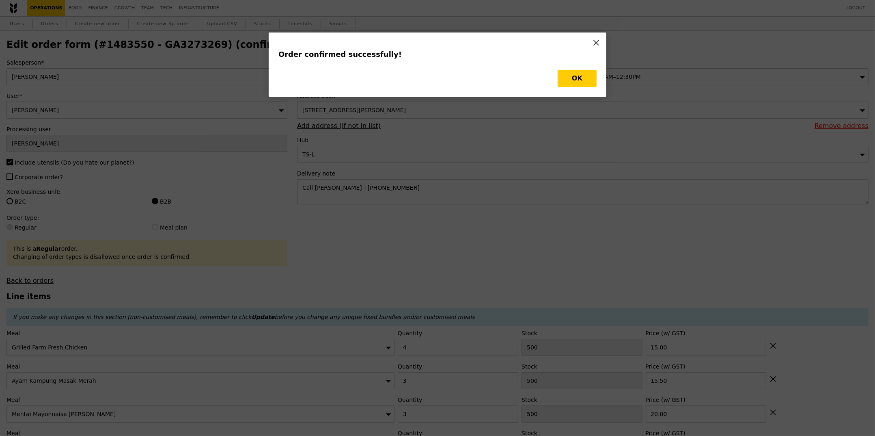
type input "497"
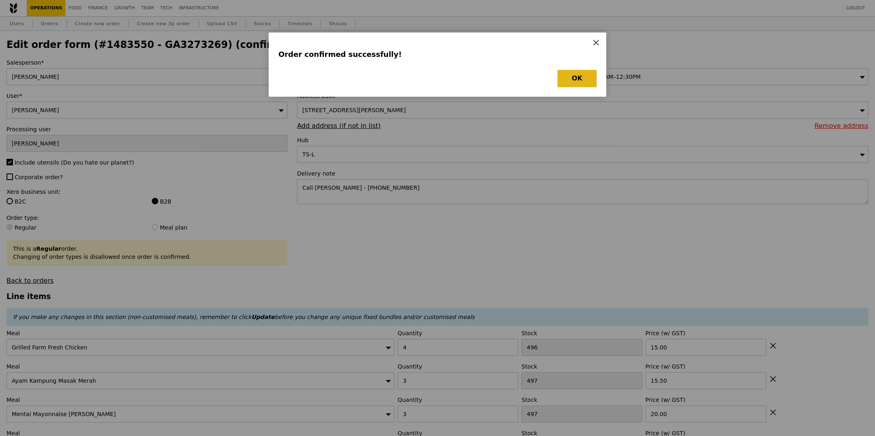
click at [585, 77] on button "OK" at bounding box center [577, 78] width 39 height 17
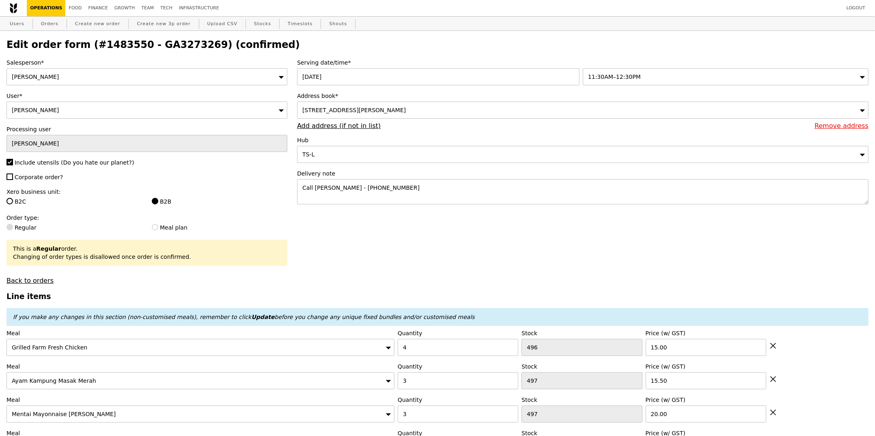
click at [165, 42] on h2 "Edit order form (#1483550 - GA3273269) (confirmed)" at bounding box center [437, 44] width 862 height 11
copy h2 "GA3273269"
click at [52, 24] on link "Orders" at bounding box center [50, 24] width 24 height 15
select select "100"
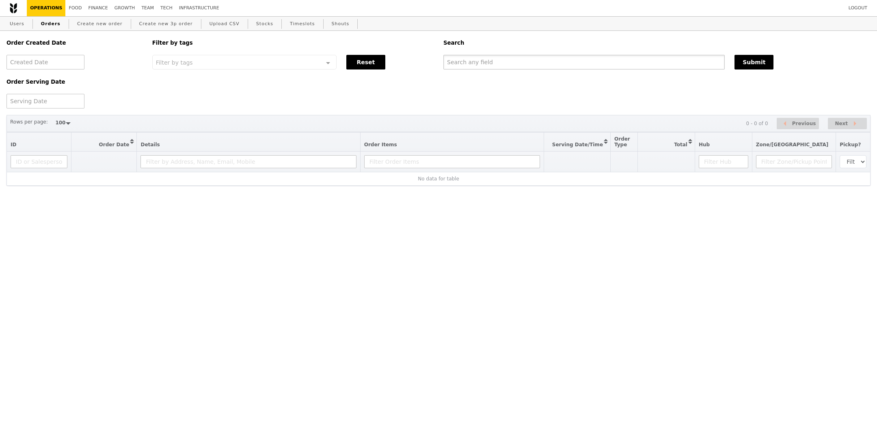
drag, startPoint x: 487, startPoint y: 67, endPoint x: 494, endPoint y: 69, distance: 7.0
click at [487, 67] on input "text" at bounding box center [583, 62] width 281 height 15
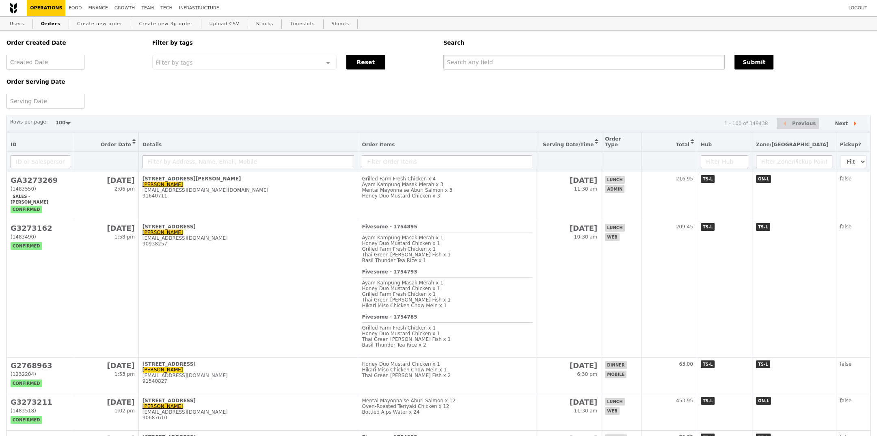
paste input "GA3273269"
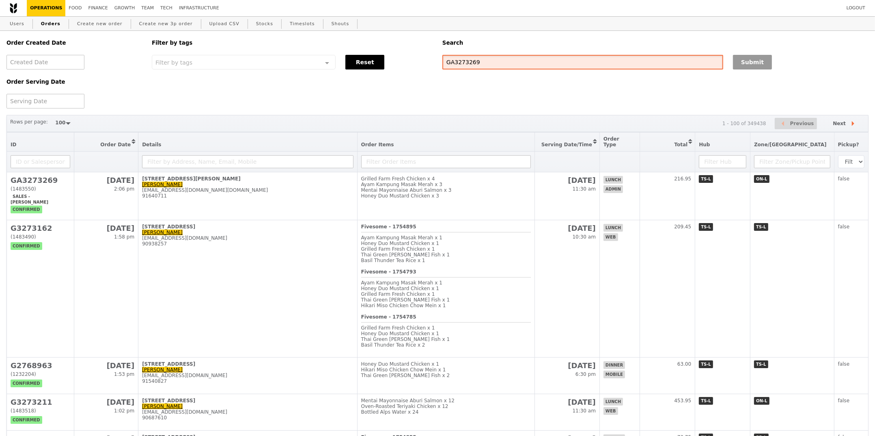
type input "GA3273269"
click at [738, 60] on button "Submit" at bounding box center [752, 62] width 39 height 15
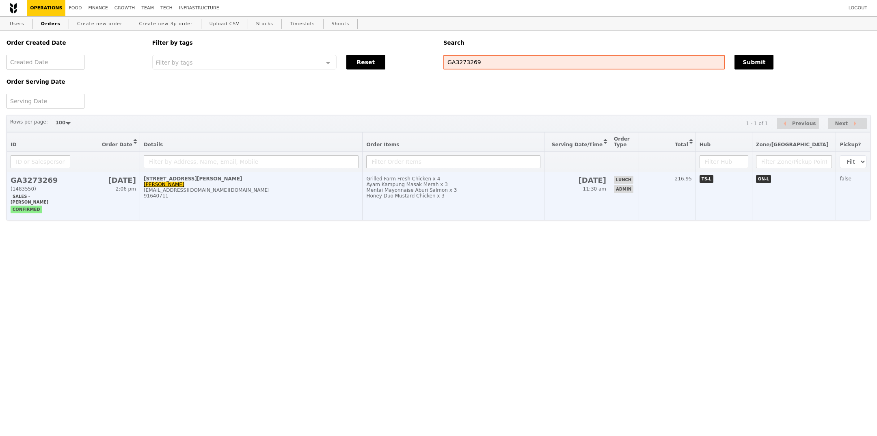
click at [601, 191] on td "2 Sep 11:30 am" at bounding box center [577, 196] width 66 height 48
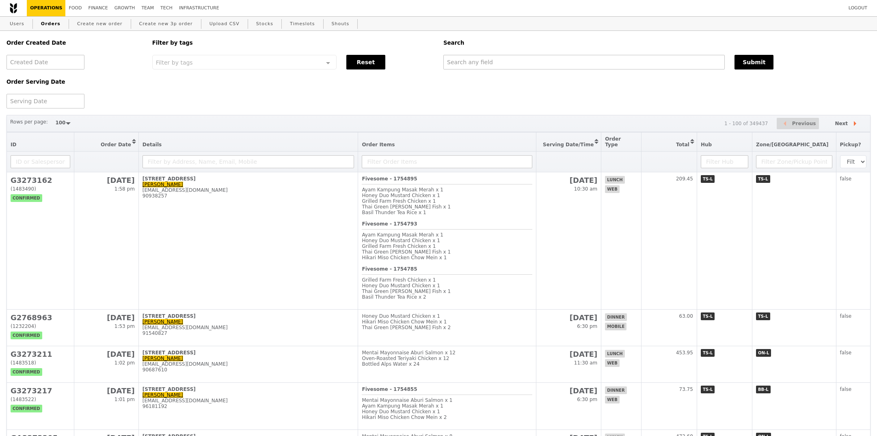
select select "100"
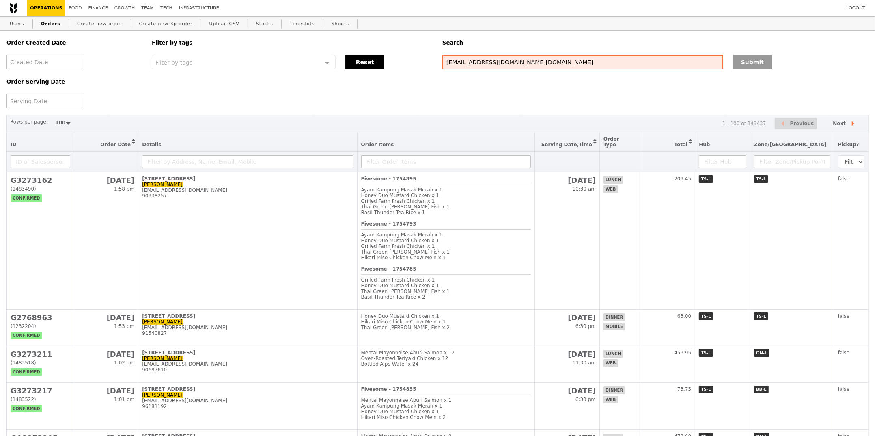
type input "[EMAIL_ADDRESS][DOMAIN_NAME][DOMAIN_NAME]"
click at [749, 68] on button "Submit" at bounding box center [752, 62] width 39 height 15
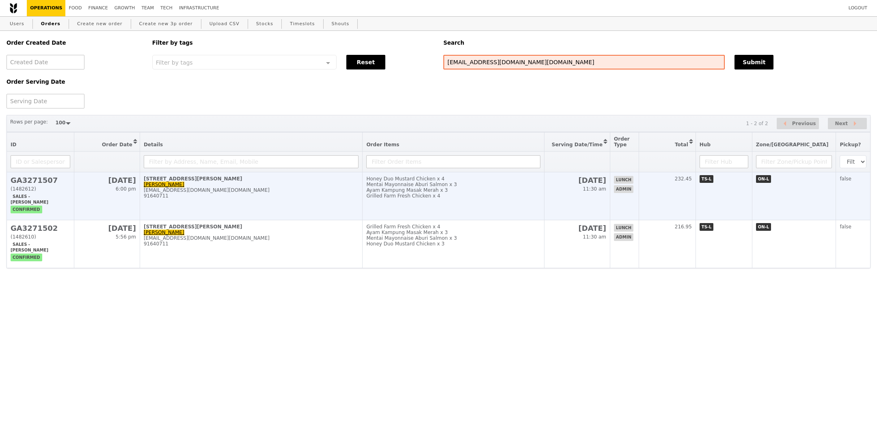
click at [499, 203] on td "Honey Duo Mustard Chicken x 4 Mentai Mayonnaise Aburi Salmon x 3 Ayam Kampung M…" at bounding box center [452, 196] width 181 height 48
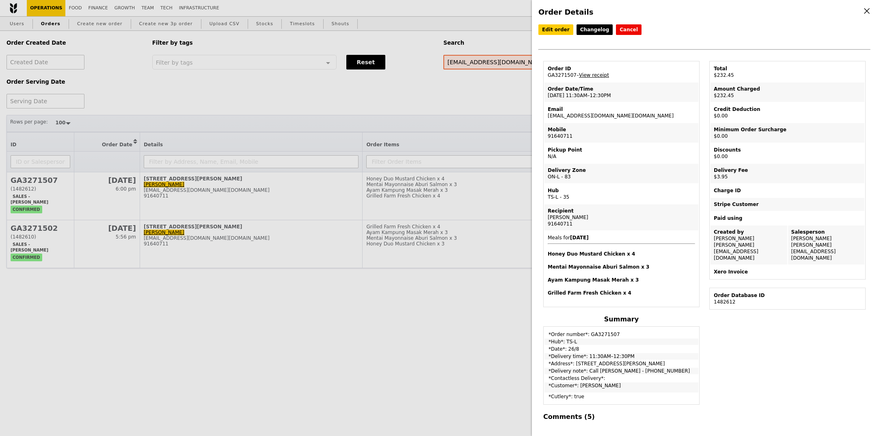
drag, startPoint x: 659, startPoint y: 364, endPoint x: 585, endPoint y: 365, distance: 73.9
click at [585, 367] on td "*Delivery note*: Call [PERSON_NAME] - [PHONE_NUMBER]" at bounding box center [621, 370] width 154 height 6
copy td "Call Justin Thio - 8497 7482"
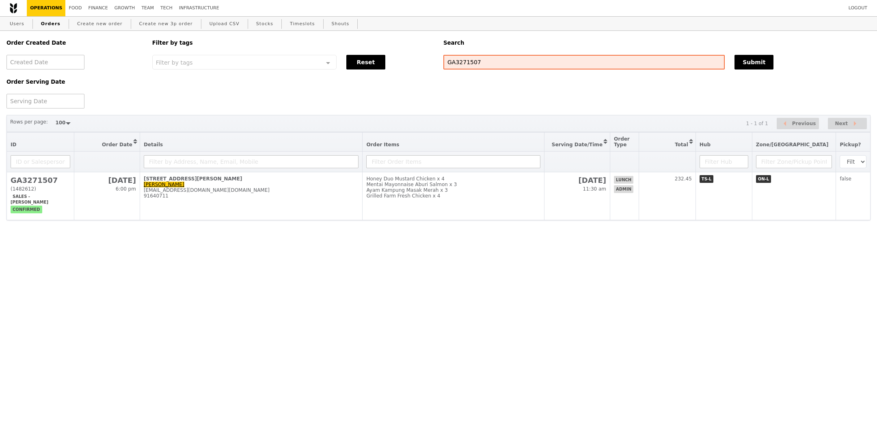
select select "100"
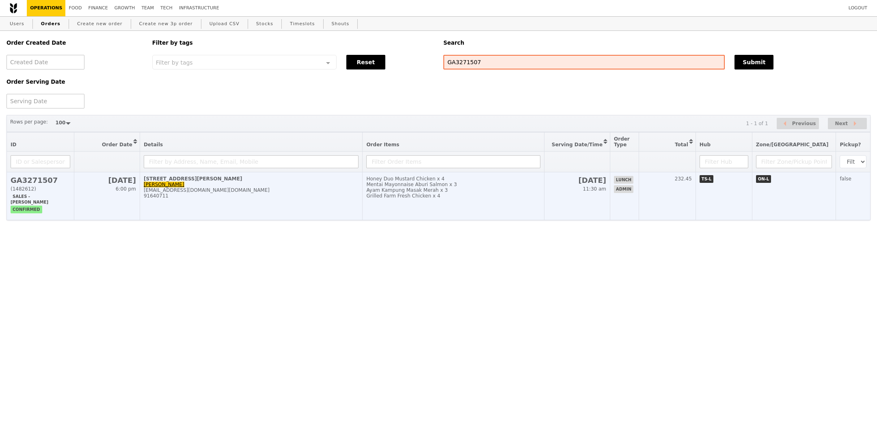
click at [540, 195] on div "Grilled Farm Fresh Chicken x 4" at bounding box center [453, 196] width 174 height 6
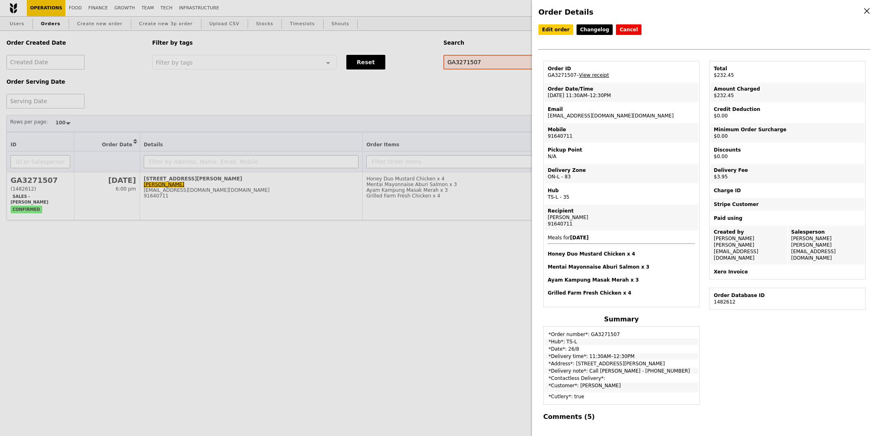
click at [539, 314] on div "Order ID GA3271507 – View receipt Order Date/Time 26/8 – 11:30AM–12:30PM Email …" at bounding box center [621, 350] width 166 height 578
drag, startPoint x: 468, startPoint y: 324, endPoint x: 463, endPoint y: 323, distance: 4.9
click at [466, 324] on div "Order Details Edit order Changelog Cancel Order ID GA3271507 – View receipt Ord…" at bounding box center [438, 218] width 877 height 436
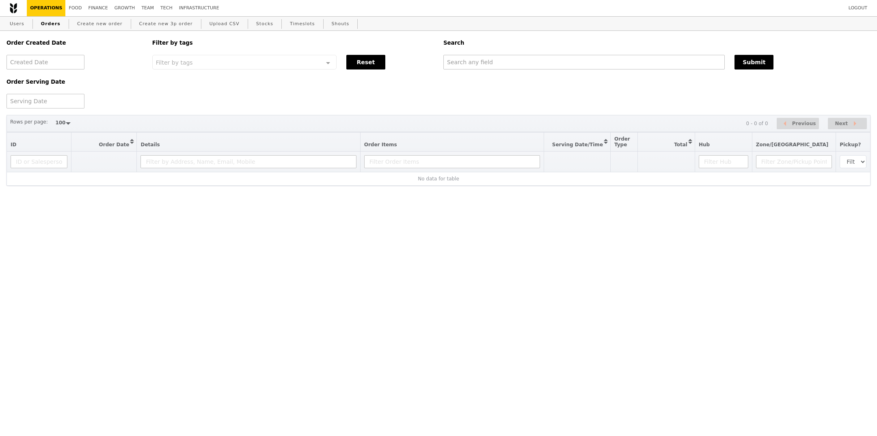
select select "100"
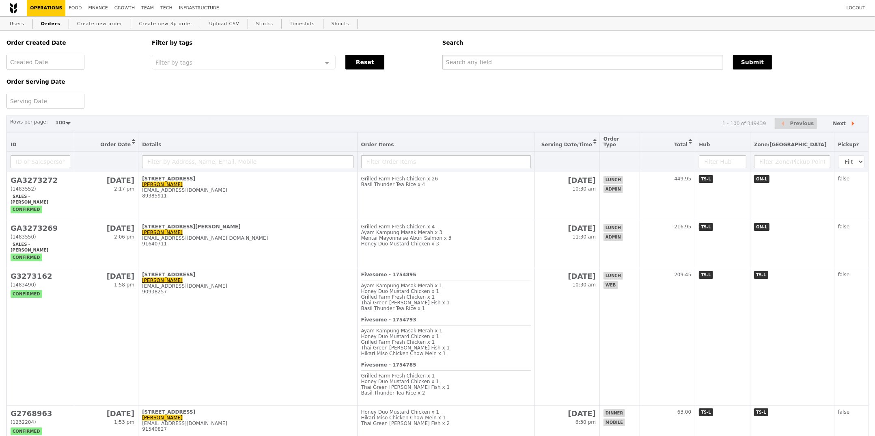
click at [553, 67] on input "text" at bounding box center [582, 62] width 281 height 15
paste input "[EMAIL_ADDRESS][DOMAIN_NAME]"
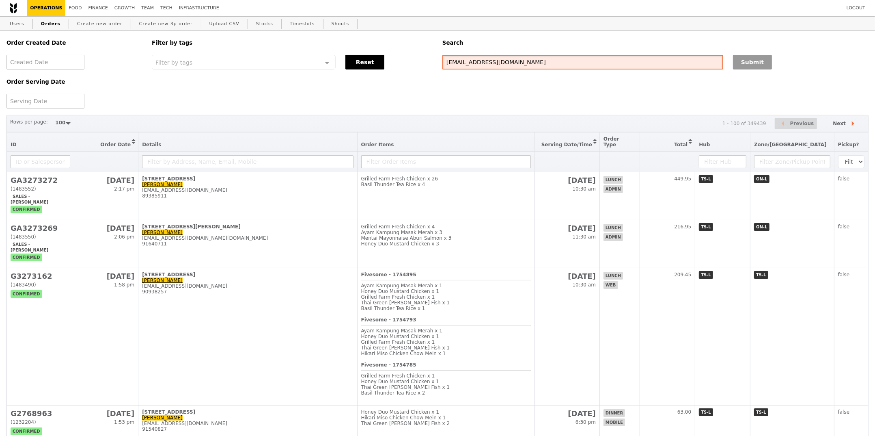
type input "[EMAIL_ADDRESS][DOMAIN_NAME]"
click at [735, 68] on button "Submit" at bounding box center [752, 62] width 39 height 15
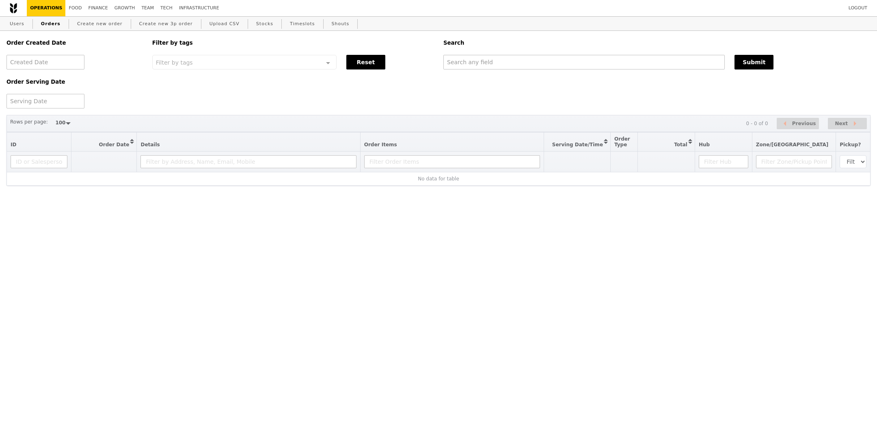
select select "100"
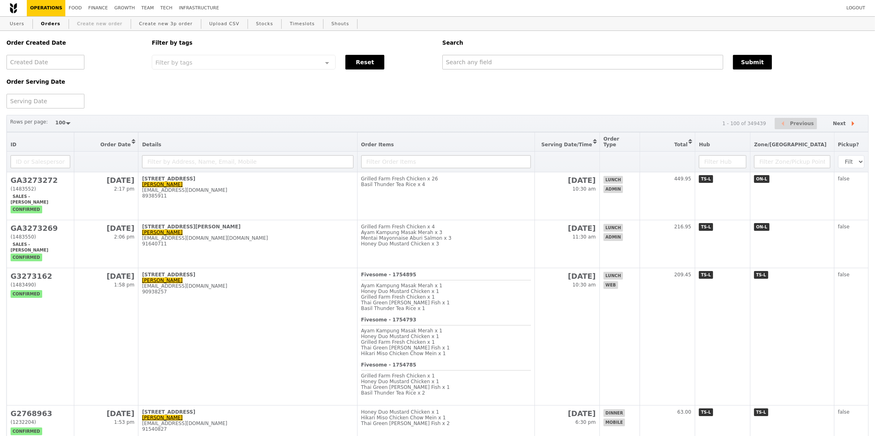
click at [98, 22] on link "Create new order" at bounding box center [100, 24] width 52 height 15
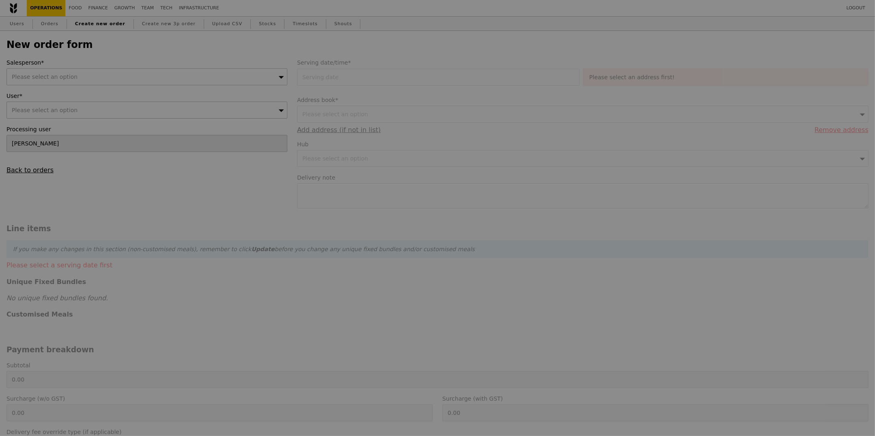
type input "Confirm"
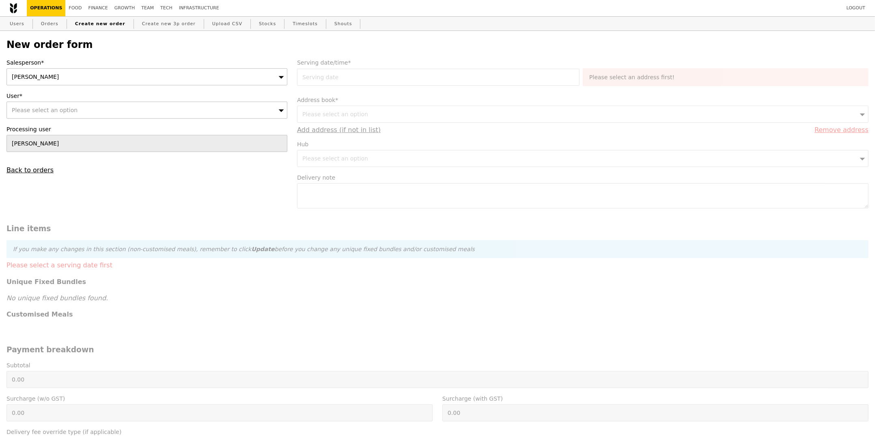
click at [93, 113] on div "Please select an option" at bounding box center [146, 109] width 281 height 17
type input "lili.yin@bsigroup.com"
type input "Confirm"
type input "lili.yin@bsigroup.com"
click at [91, 127] on div "Lili Yin (lili.yin@bsigroup.com)" at bounding box center [112, 125] width 205 height 8
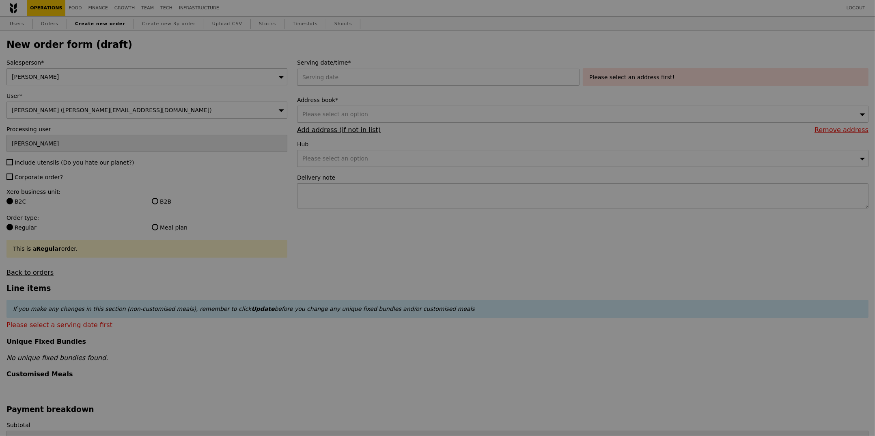
type input "Confirm"
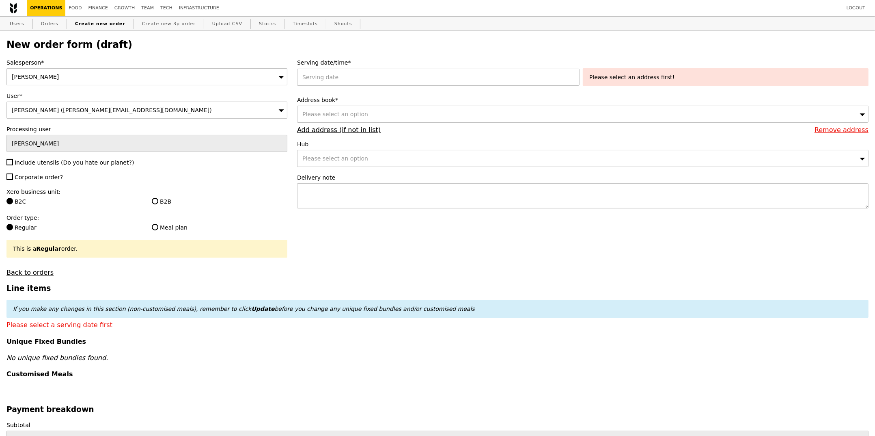
click at [75, 76] on div "[PERSON_NAME]" at bounding box center [146, 76] width 281 height 17
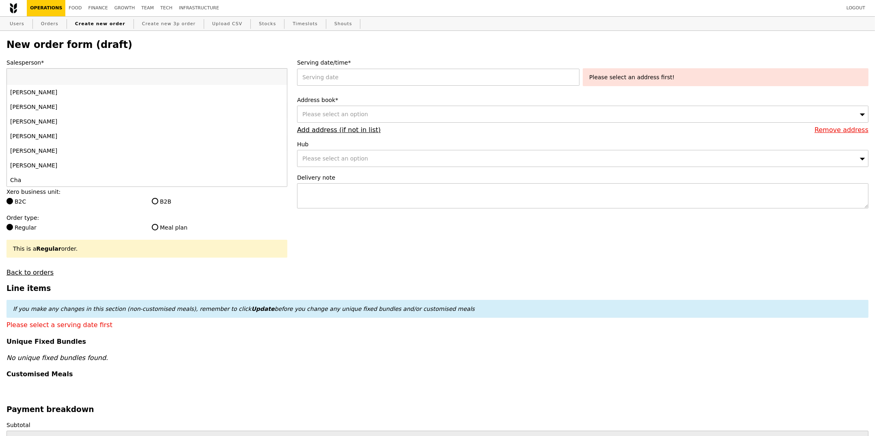
type input "joyce"
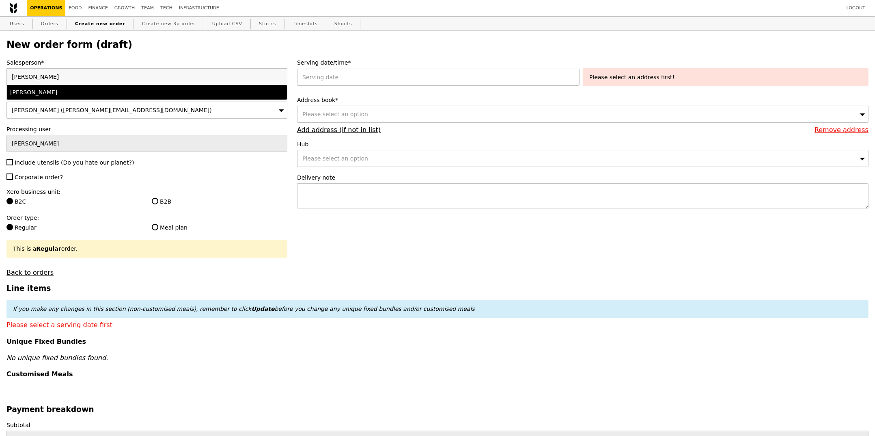
click at [155, 92] on div "Joyce" at bounding box center [112, 92] width 205 height 8
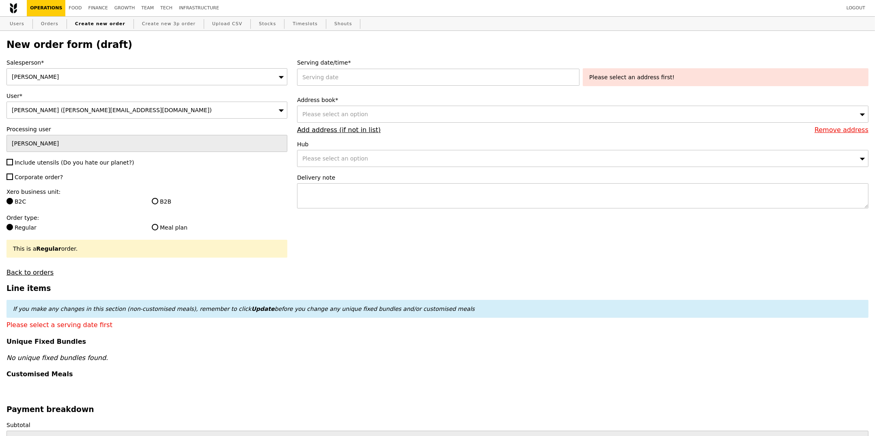
type input "Confirm"
click at [36, 166] on span "Include utensils (Do you hate our planet?)" at bounding box center [74, 162] width 119 height 6
click at [13, 165] on input "Include utensils (Do you hate our planet?)" at bounding box center [9, 162] width 6 height 6
checkbox input "true"
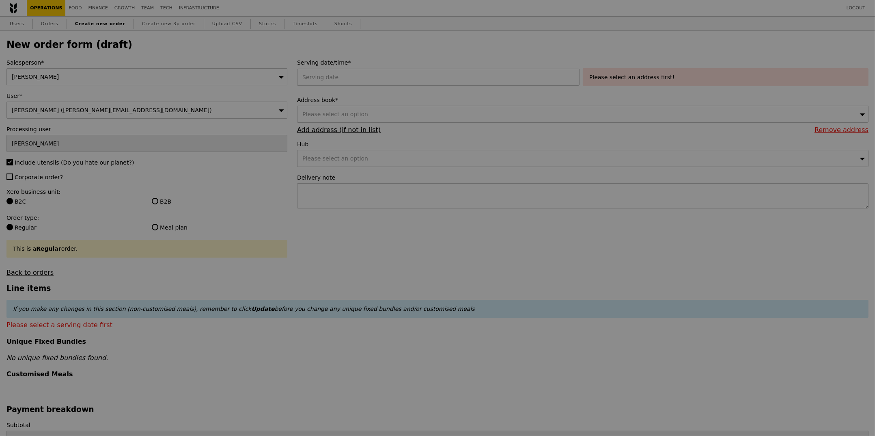
type input "Confirm"
click at [29, 181] on label "Corporate order?" at bounding box center [146, 177] width 281 height 8
click at [13, 180] on input "Corporate order?" at bounding box center [9, 176] width 6 height 6
checkbox input "true"
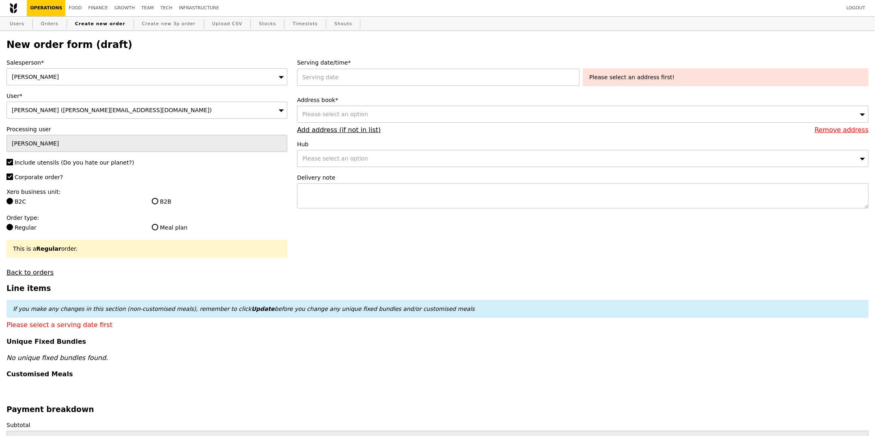
click at [162, 206] on div "B2B" at bounding box center [219, 202] width 145 height 10
click at [164, 205] on label "B2B" at bounding box center [220, 201] width 136 height 8
click at [158, 204] on input "B2B" at bounding box center [155, 201] width 6 height 6
radio input "true"
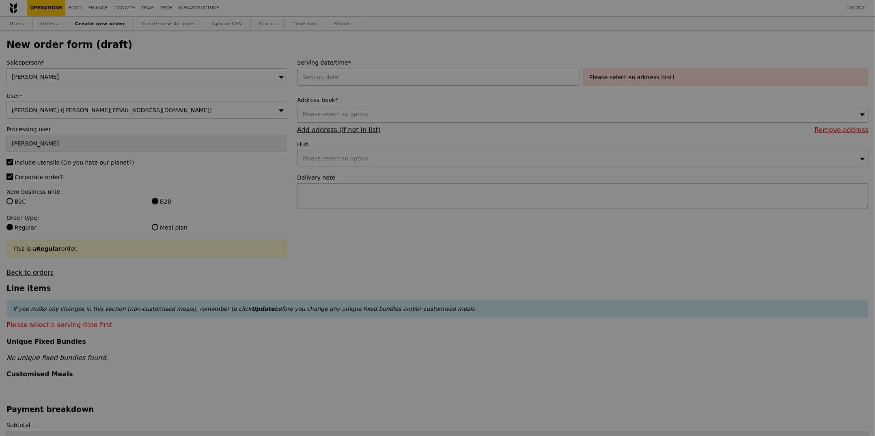
type input "Confirm"
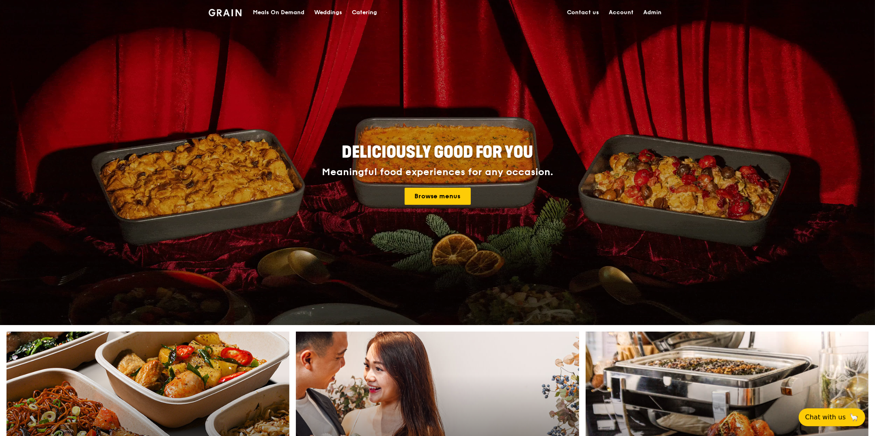
click at [279, 15] on div "Meals On Demand" at bounding box center [279, 12] width 52 height 24
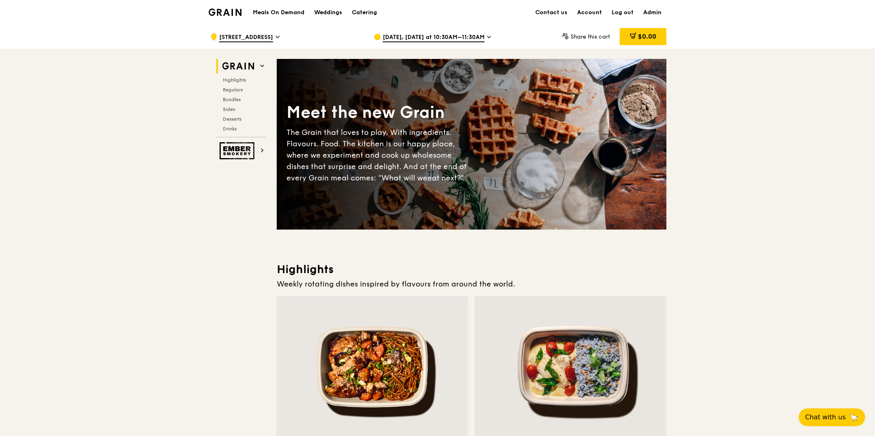
click at [436, 32] on div "[DATE], [DATE] at 10:30AM–11:30AM" at bounding box center [449, 37] width 151 height 24
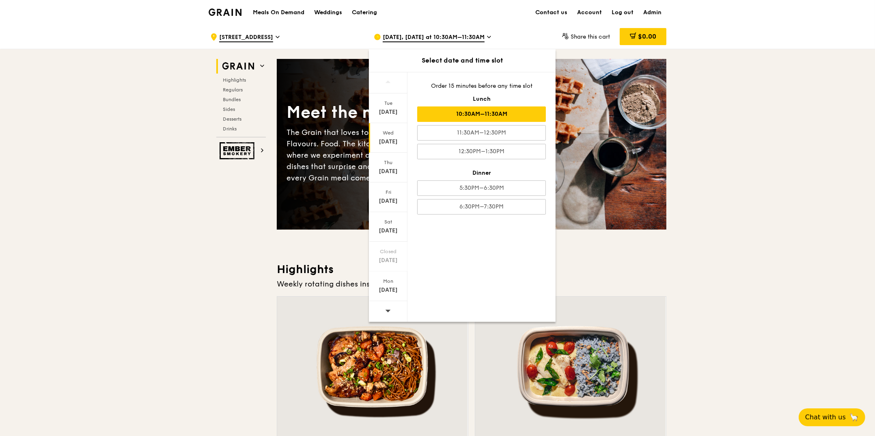
click at [388, 306] on span at bounding box center [388, 310] width 6 height 19
click at [384, 111] on div "[DATE]" at bounding box center [388, 112] width 36 height 8
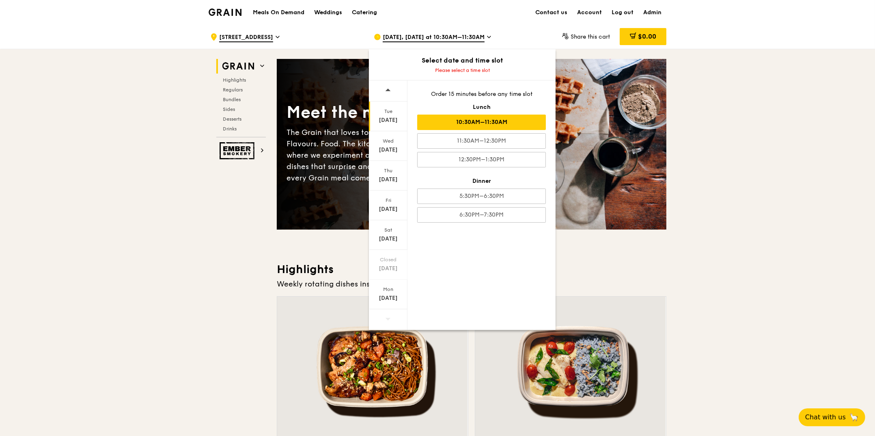
click at [500, 119] on div "10:30AM–11:30AM" at bounding box center [481, 121] width 129 height 15
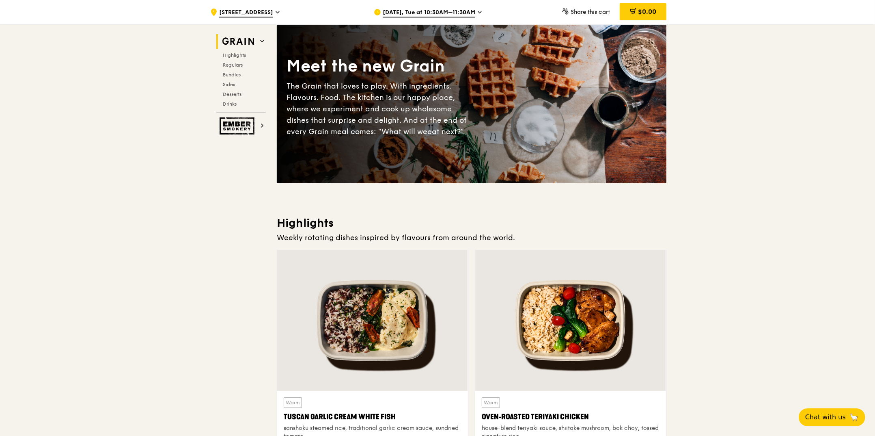
scroll to position [134, 0]
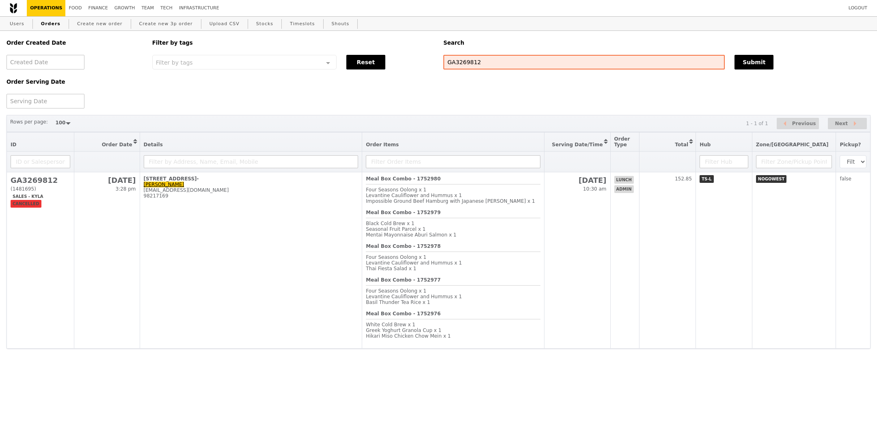
select select "100"
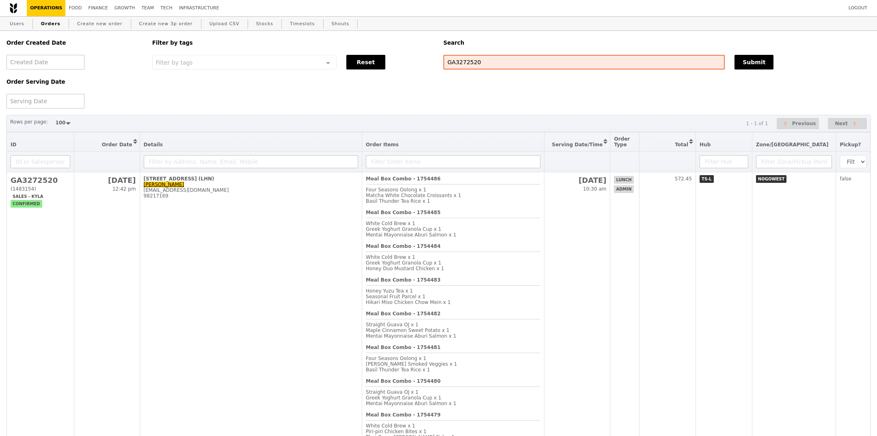
select select "100"
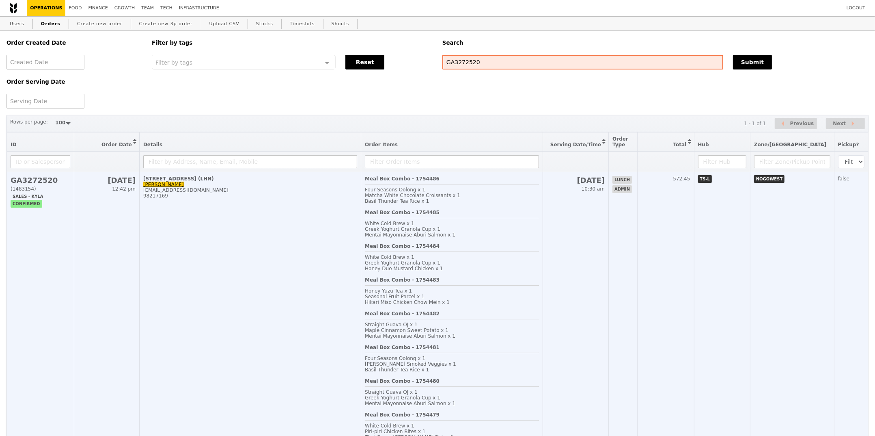
click at [539, 260] on div "Greek Yoghurt Granola Cup x 1" at bounding box center [452, 263] width 174 height 6
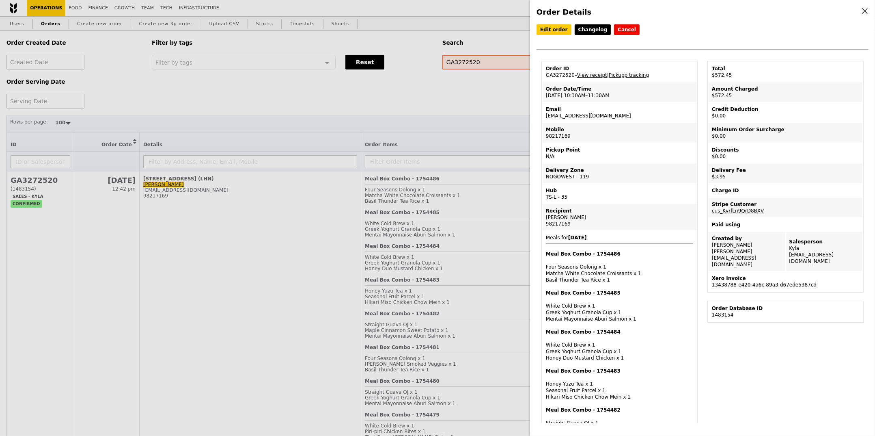
click at [761, 282] on link "13438788-e420-4a6c-89a3-d67ede5387cd" at bounding box center [764, 285] width 105 height 6
